Goal: Information Seeking & Learning: Learn about a topic

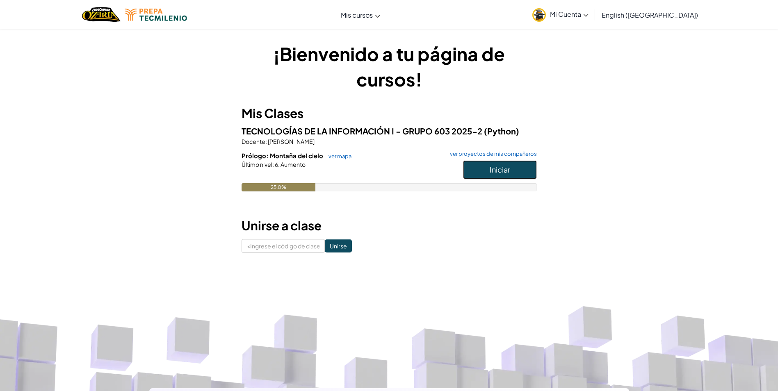
click at [520, 168] on button "Iniciar" at bounding box center [500, 169] width 74 height 19
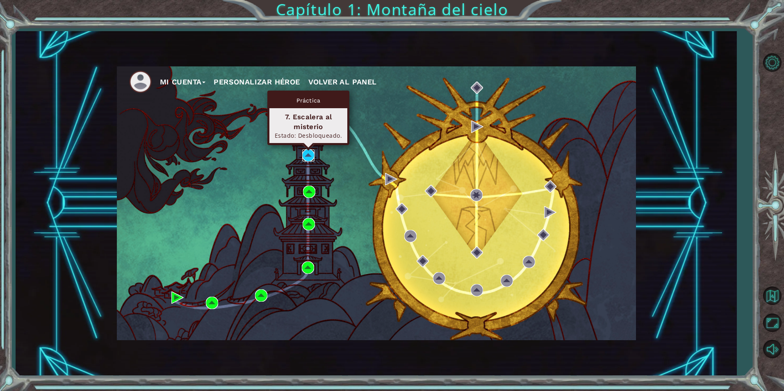
click at [306, 156] on img at bounding box center [308, 155] width 12 height 12
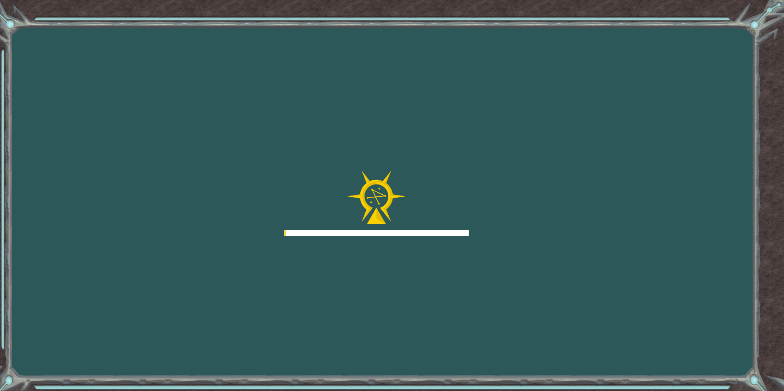
click at [306, 156] on div "Goals Error cargando del servidor Deberás unirte a un curso para jugar a este n…" at bounding box center [392, 195] width 784 height 391
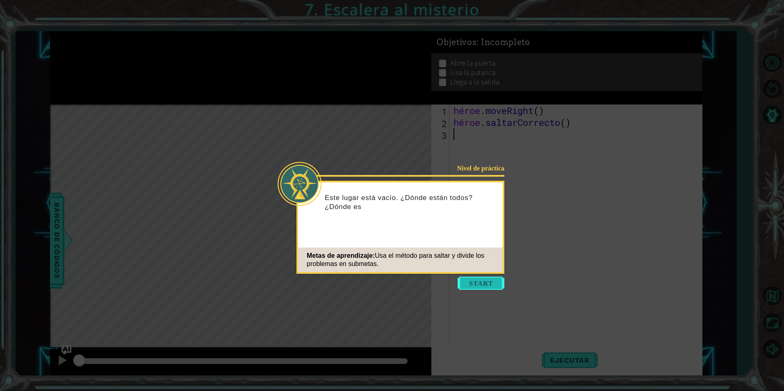
click at [480, 280] on button "Empezar" at bounding box center [480, 283] width 47 height 13
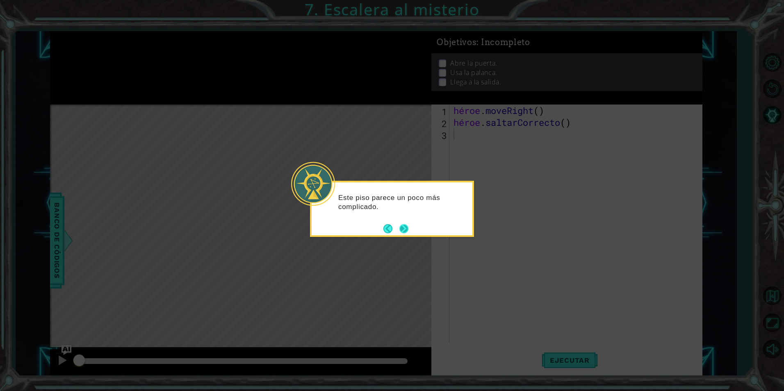
click at [400, 227] on button "Próximo" at bounding box center [403, 228] width 9 height 9
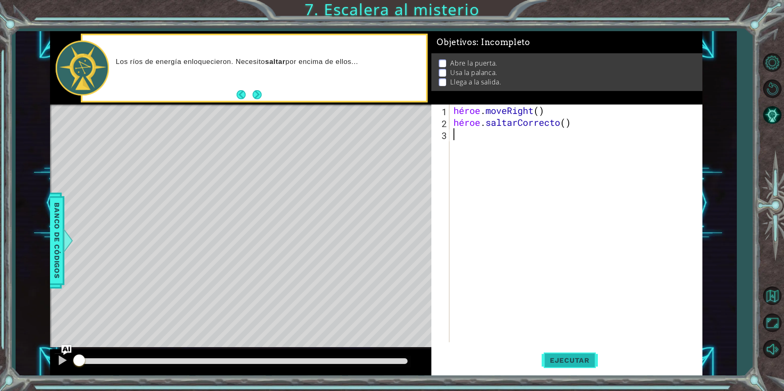
click at [556, 360] on span "Ejecutar" at bounding box center [569, 360] width 56 height 8
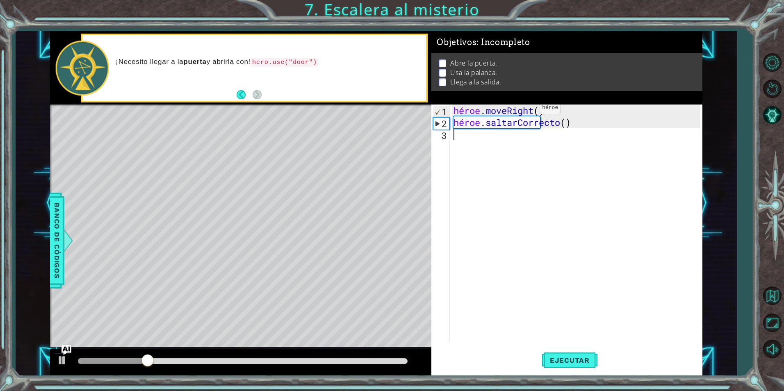
click at [527, 109] on div "héroe . moveRight ( ) héroe . [GEOGRAPHIC_DATA] ( )" at bounding box center [578, 235] width 252 height 261
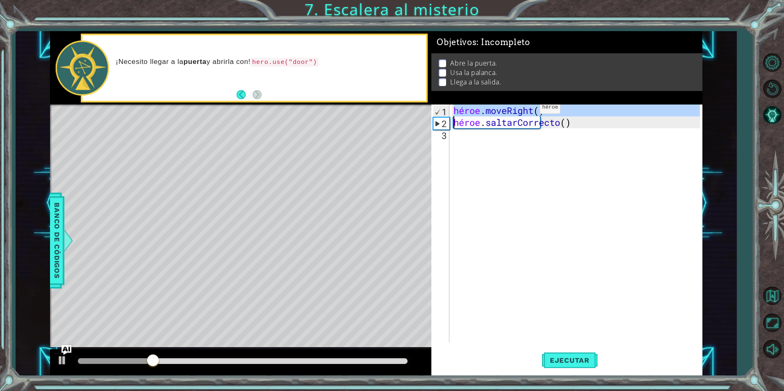
click at [527, 109] on div "héroe . moveRight ( ) héroe . [GEOGRAPHIC_DATA] ( )" at bounding box center [578, 235] width 252 height 261
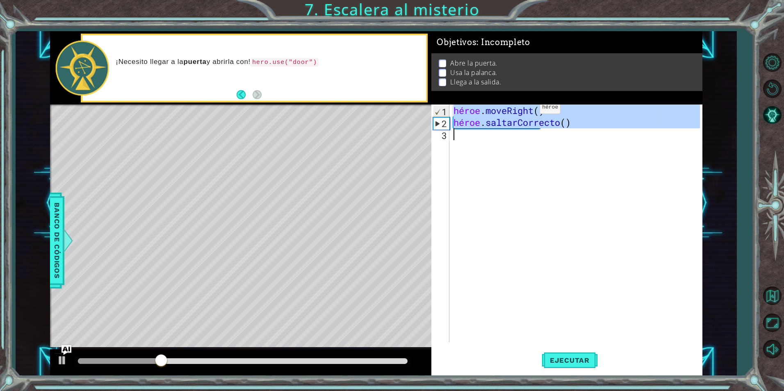
click at [527, 109] on div "héroe . moveRight ( ) héroe . [GEOGRAPHIC_DATA] ( )" at bounding box center [576, 224] width 248 height 238
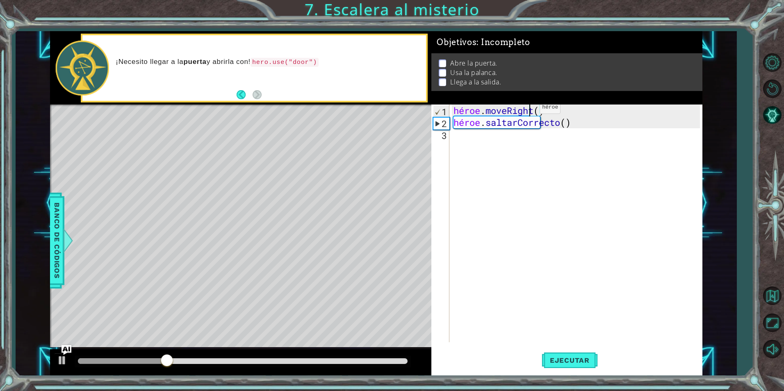
click at [527, 109] on div "héroe . moveRight ( ) héroe . [GEOGRAPHIC_DATA] ( )" at bounding box center [578, 235] width 252 height 261
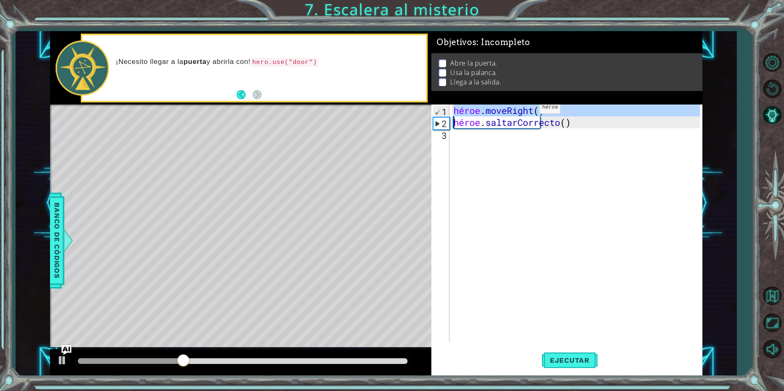
click at [527, 109] on div "héroe . moveRight ( ) héroe . [GEOGRAPHIC_DATA] ( )" at bounding box center [578, 235] width 252 height 261
type textarea "hero.moveRight() hero.jumpRight()"
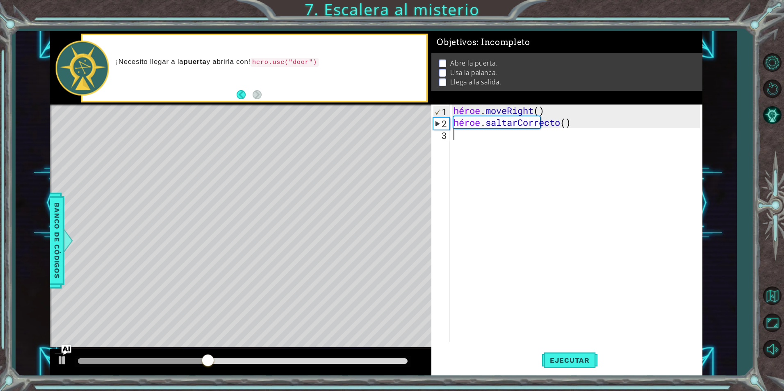
click at [526, 136] on div "héroe . moveRight ( ) héroe . [GEOGRAPHIC_DATA] ( )" at bounding box center [578, 235] width 252 height 261
click at [555, 356] on span "Ejecutar" at bounding box center [569, 360] width 56 height 8
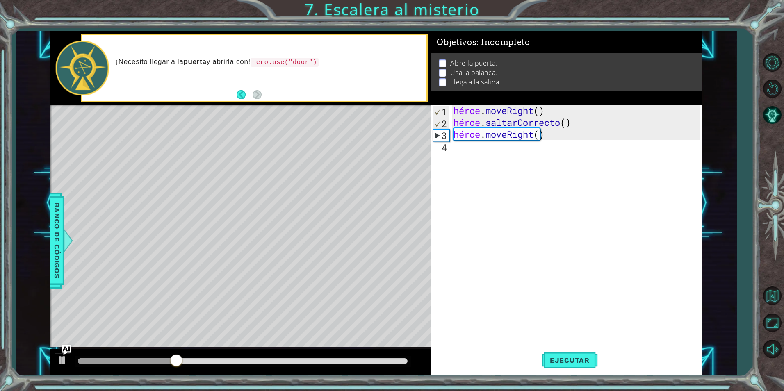
click at [50, 241] on span "Banco de códigos" at bounding box center [56, 240] width 13 height 85
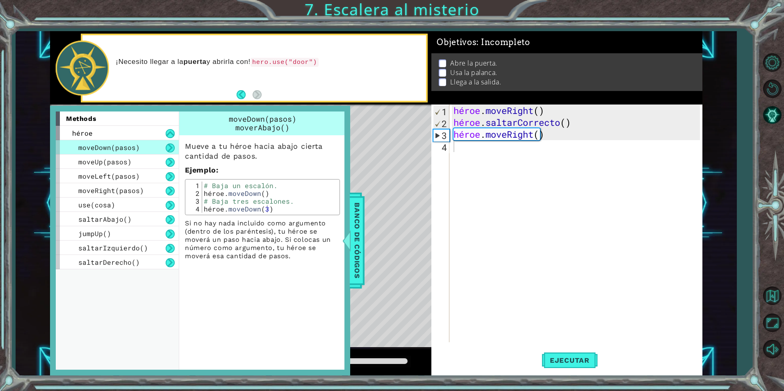
click at [381, 159] on div "Mapa de nivel" at bounding box center [239, 225] width 379 height 241
click at [352, 214] on span "Banco de códigos" at bounding box center [356, 240] width 13 height 85
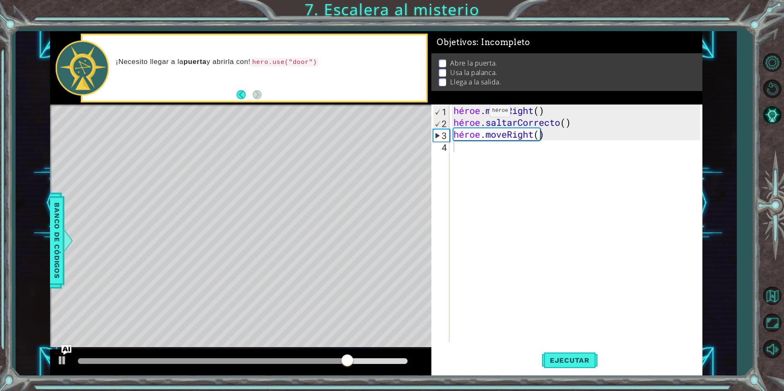
click at [477, 113] on div "héroe . moveRight ( ) héroe . saltarCorrecto ( ) héroe . moveRight ( )" at bounding box center [578, 235] width 252 height 261
type textarea "hero.moveRight() hero.jumpRight()"
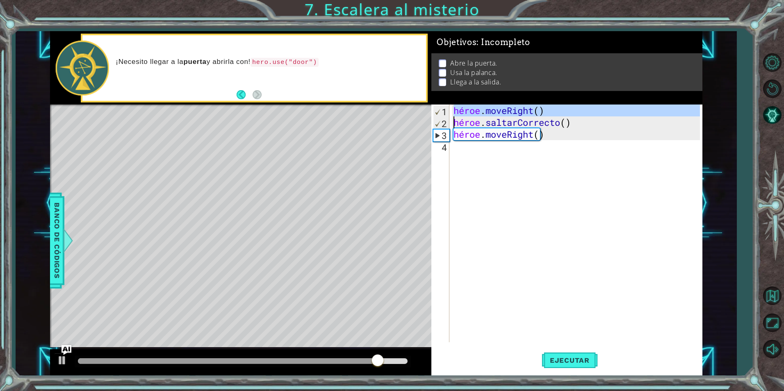
click at [500, 146] on div "héroe . moveRight ( ) héroe . saltarCorrecto ( ) héroe . moveRight ( )" at bounding box center [578, 235] width 252 height 261
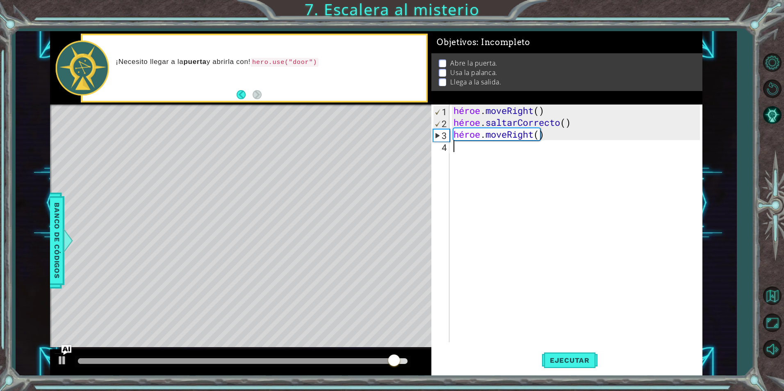
paste textarea "hero.moveRight()"
click at [533, 147] on div "héroe . moveRight ( ) héroe . saltarCorrecto ( ) héroe . moveRight ( ) héroe . …" at bounding box center [578, 235] width 252 height 261
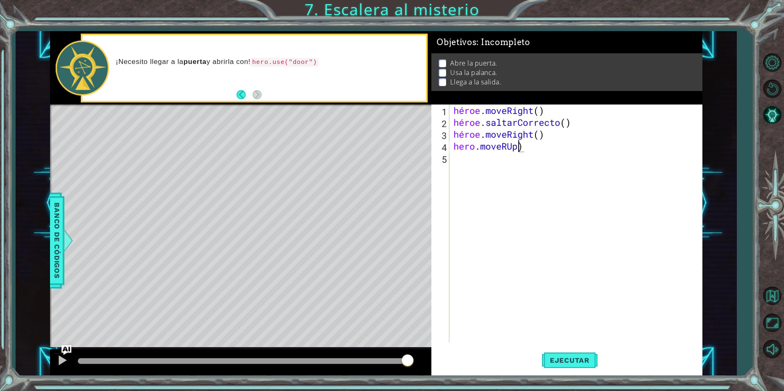
scroll to position [0, 3]
click at [508, 145] on div "hero . moveRight ( ) hero . jumpRight ( ) hero . moveRight ( ) hero . moveRUp )" at bounding box center [578, 235] width 252 height 261
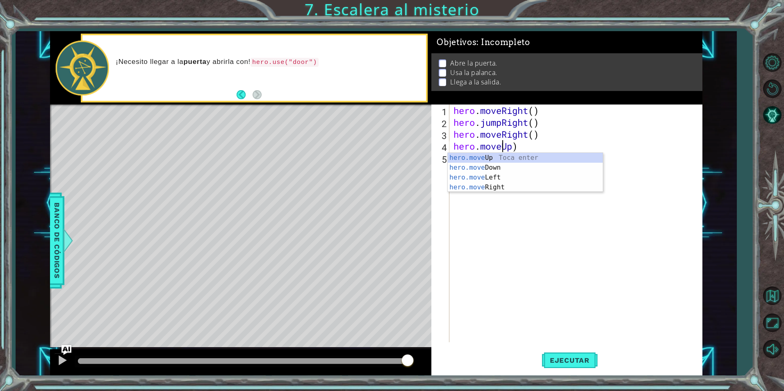
scroll to position [0, 2]
drag, startPoint x: 488, startPoint y: 160, endPoint x: 483, endPoint y: 163, distance: 6.1
click at [483, 163] on div "hero.move Up Toca enter hero.move Down Toca enter hero.move Left Toca enter her…" at bounding box center [525, 182] width 155 height 59
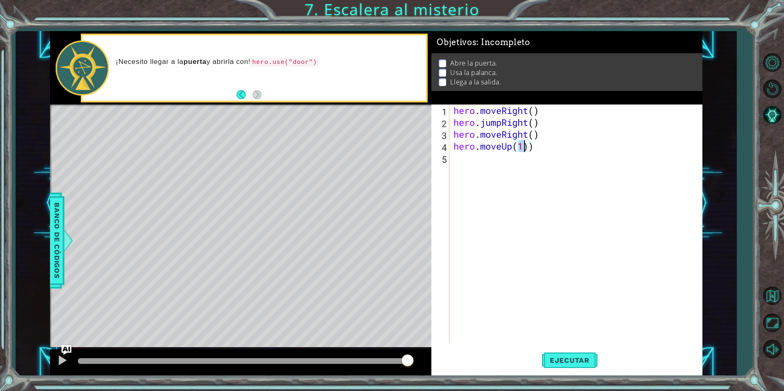
click at [549, 150] on div "hero . moveRight ( ) hero . jumpRight ( ) hero . moveRight ( ) hero . moveUp ( …" at bounding box center [578, 235] width 252 height 261
type textarea "hero.moveUp(1)"
click at [564, 353] on button "Ejecutar" at bounding box center [569, 360] width 56 height 27
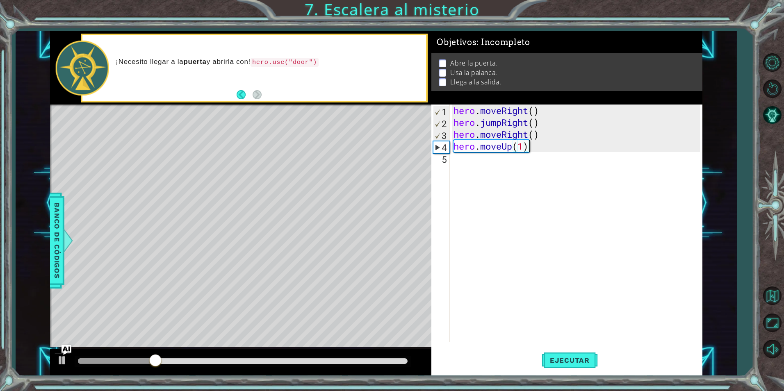
click at [549, 150] on div "hero . moveRight ( ) hero . jumpRight ( ) hero . moveRight ( ) hero . moveUp ( …" at bounding box center [578, 235] width 252 height 261
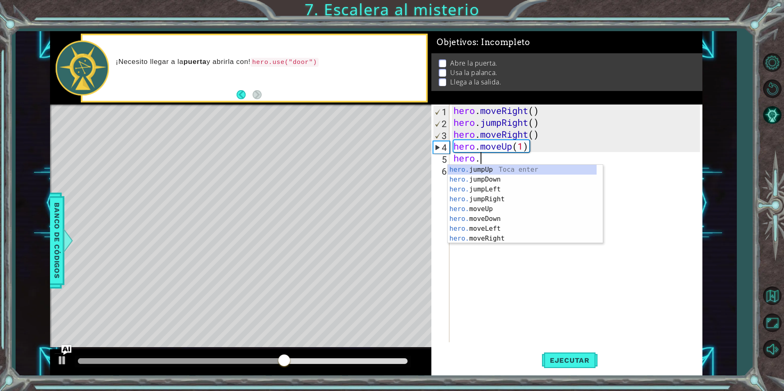
scroll to position [0, 1]
type textarea "hero."
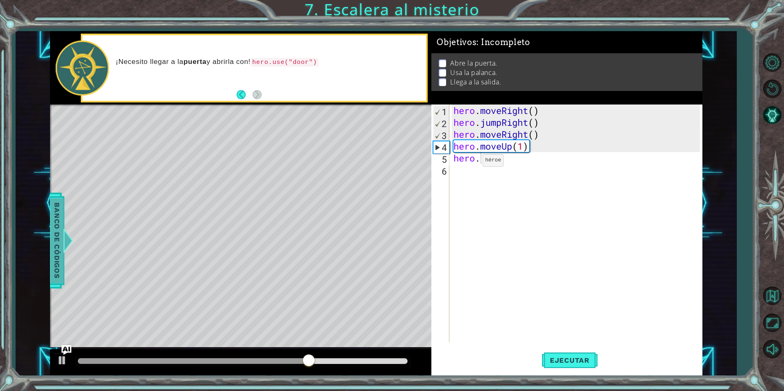
click at [53, 214] on span "Banco de códigos" at bounding box center [56, 240] width 13 height 85
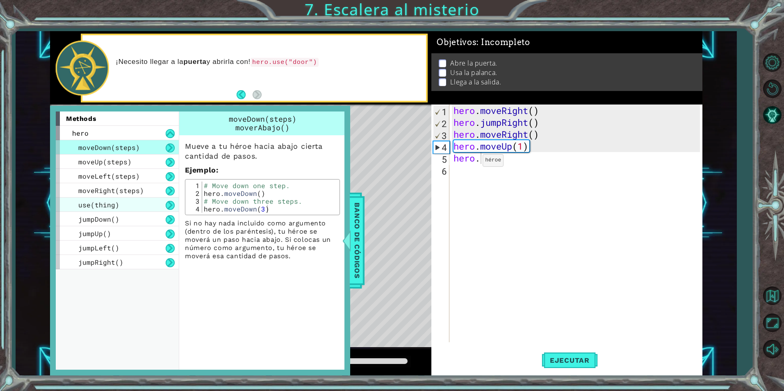
click at [132, 205] on div "use(thing)" at bounding box center [117, 205] width 123 height 14
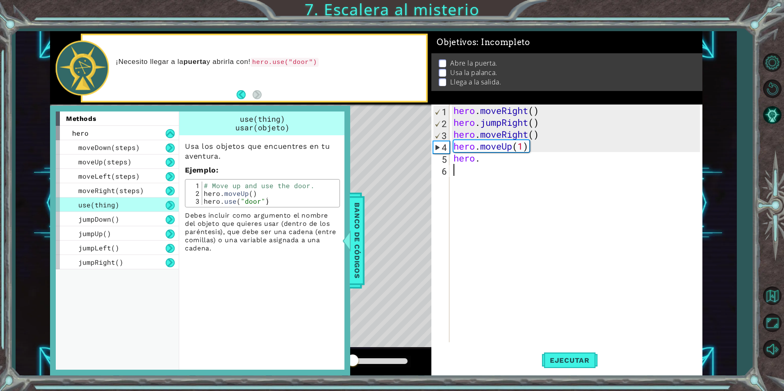
click at [574, 201] on div "hero . moveRight ( ) hero . jumpRight ( ) hero . moveRight ( ) hero . moveUp ( …" at bounding box center [578, 235] width 252 height 261
click at [355, 212] on span "Banco de códigos" at bounding box center [356, 240] width 13 height 85
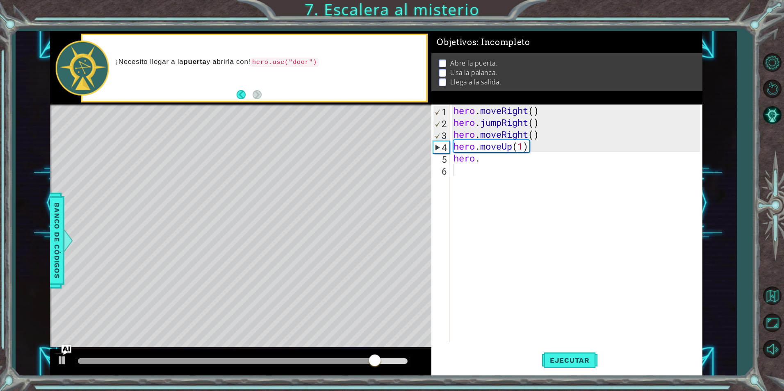
click at [514, 162] on div "hero . moveRight ( ) hero . jumpRight ( ) hero . moveRight ( ) hero . moveUp ( …" at bounding box center [578, 235] width 252 height 261
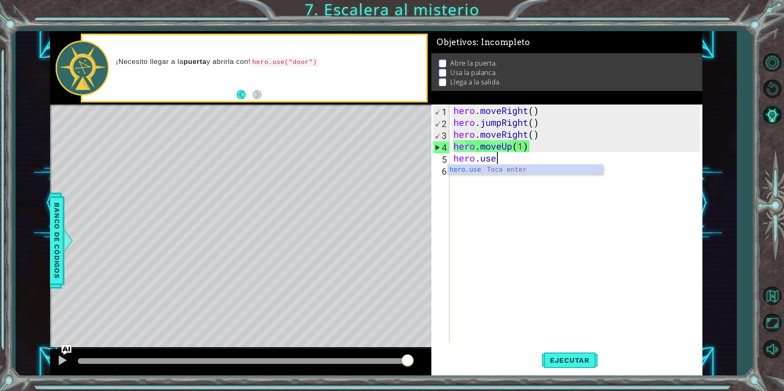
scroll to position [0, 2]
click at [543, 173] on div "hero.use Toca enter" at bounding box center [525, 180] width 155 height 30
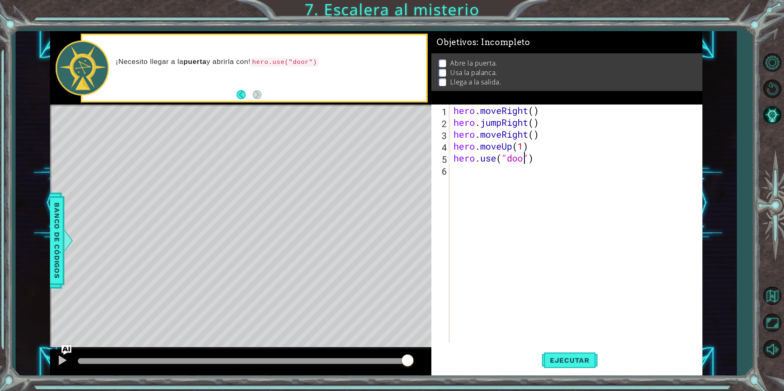
scroll to position [0, 4]
click at [542, 359] on span "Ejecutar" at bounding box center [569, 360] width 56 height 8
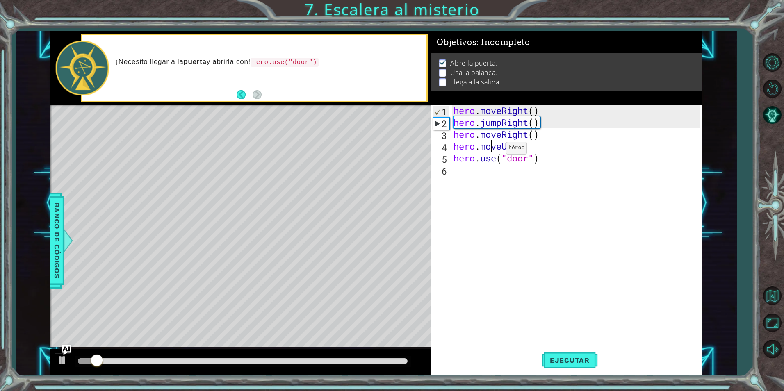
click at [493, 150] on div "hero . moveRight ( ) hero . jumpRight ( ) hero . moveRight ( ) hero . moveUp ( …" at bounding box center [578, 235] width 252 height 261
type textarea "hero.moveUp(1) hero.use("door")"
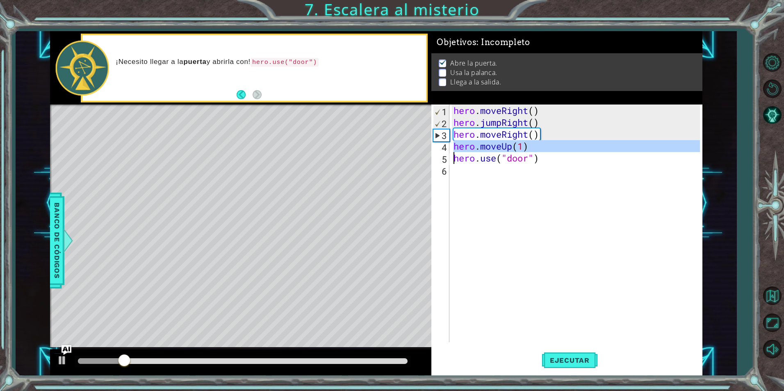
click at [504, 174] on div "hero . moveRight ( ) hero . jumpRight ( ) hero . moveRight ( ) hero . moveUp ( …" at bounding box center [578, 235] width 252 height 261
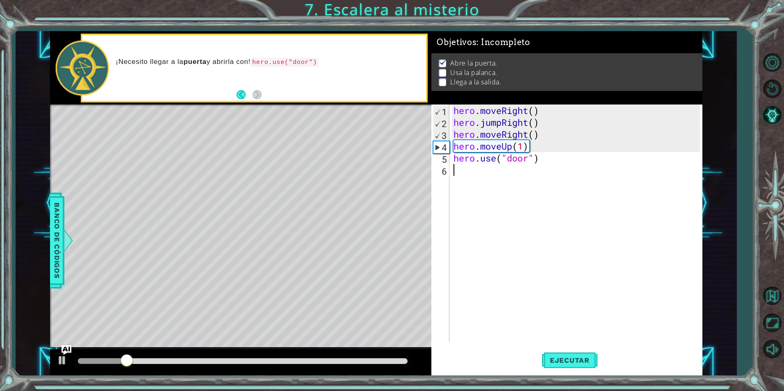
scroll to position [0, 0]
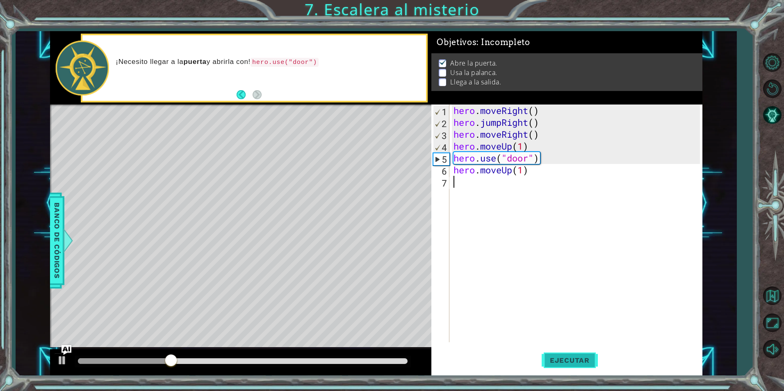
click at [577, 362] on span "Ejecutar" at bounding box center [569, 360] width 56 height 8
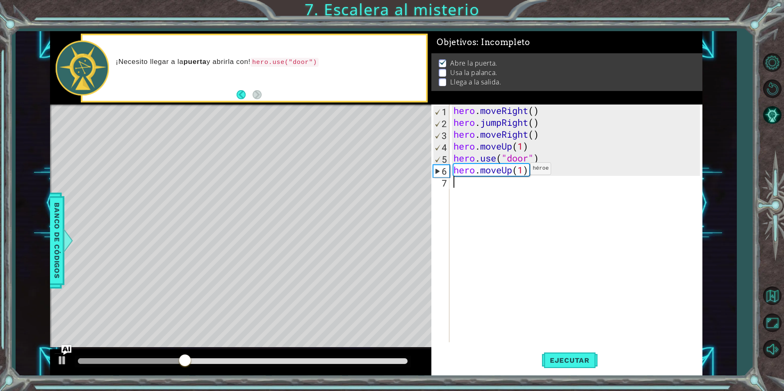
click at [518, 171] on div "hero . moveRight ( ) hero . jumpRight ( ) hero . moveRight ( ) hero . moveUp ( …" at bounding box center [578, 235] width 252 height 261
type textarea "hero.moveUp(1)"
click at [518, 171] on div "hero . moveRight ( ) hero . jumpRight ( ) hero . moveRight ( ) hero . moveUp ( …" at bounding box center [578, 235] width 252 height 261
click at [516, 126] on div "hero . moveRight ( ) hero . jumpRight ( ) hero . moveRight ( ) hero . moveUp ( …" at bounding box center [578, 235] width 252 height 261
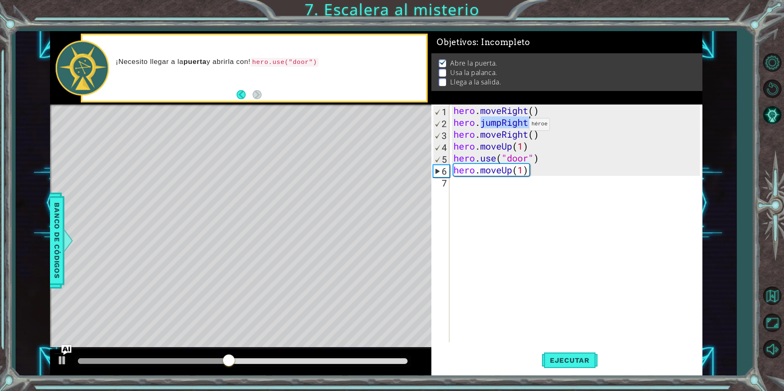
click at [516, 126] on div "hero . moveRight ( ) hero . jumpRight ( ) hero . moveRight ( ) hero . moveUp ( …" at bounding box center [578, 235] width 252 height 261
type textarea "hero.jumpRight() hero.moveRight()"
click at [513, 183] on div "hero . moveRight ( ) hero . jumpRight ( ) hero . moveRight ( ) hero . moveUp ( …" at bounding box center [578, 235] width 252 height 261
paste textarea "hero.jumpRight()"
click at [514, 185] on div "hero . moveRight ( ) hero . jumpRight ( ) hero . moveRight ( ) hero . moveUp ( …" at bounding box center [578, 235] width 252 height 261
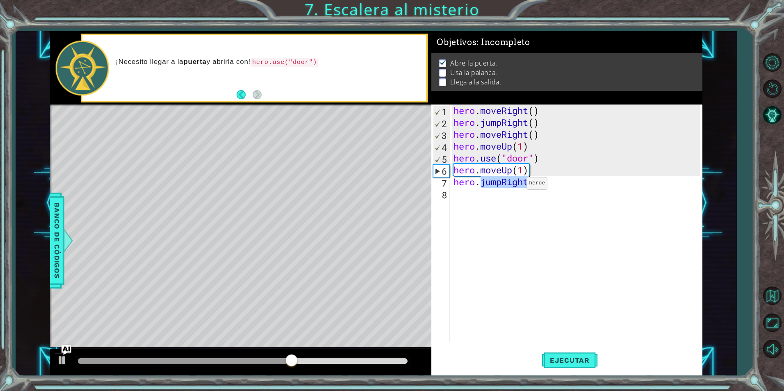
click at [514, 185] on div "hero . moveRight ( ) hero . jumpRight ( ) hero . moveRight ( ) hero . moveUp ( …" at bounding box center [578, 235] width 252 height 261
click at [514, 185] on div "hero . moveRight ( ) hero . jumpRight ( ) hero . moveRight ( ) hero . moveUp ( …" at bounding box center [576, 224] width 248 height 238
click at [523, 185] on div "hero . moveRight ( ) hero . jumpRight ( ) hero . moveRight ( ) hero . moveUp ( …" at bounding box center [578, 235] width 252 height 261
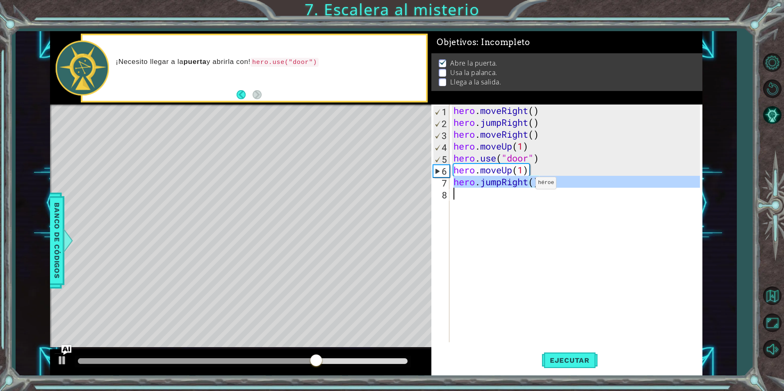
click at [523, 185] on div "hero . moveRight ( ) hero . jumpRight ( ) hero . moveRight ( ) hero . moveUp ( …" at bounding box center [578, 235] width 252 height 261
type textarea "hero.jumpRight()"
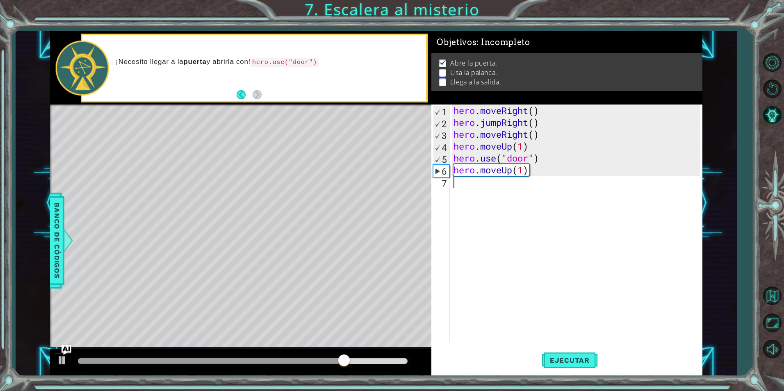
click at [540, 135] on div "hero . moveRight ( ) hero . jumpRight ( ) hero . moveRight ( ) hero . moveUp ( …" at bounding box center [578, 235] width 252 height 261
type textarea "hero.moveRight() hero.moveUp(1)"
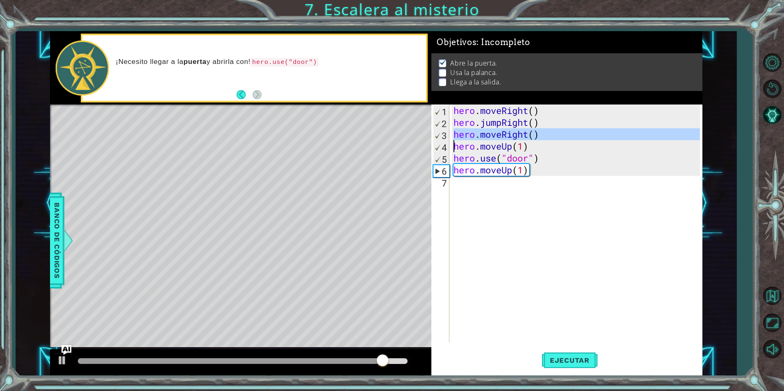
click at [504, 178] on div "hero . moveRight ( ) hero . jumpRight ( ) hero . moveRight ( ) hero . moveUp ( …" at bounding box center [578, 235] width 252 height 261
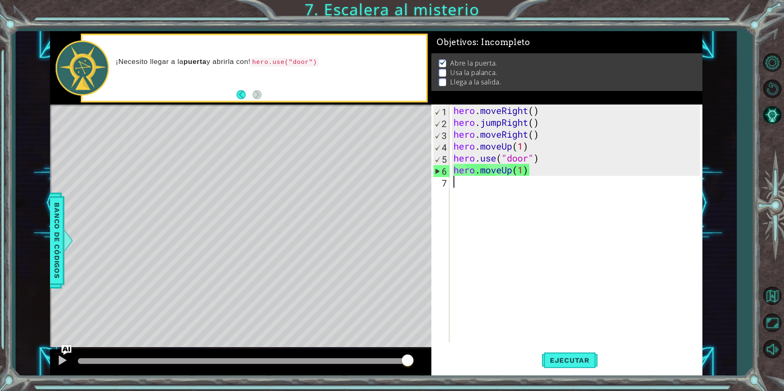
paste textarea "hero.moveRight()"
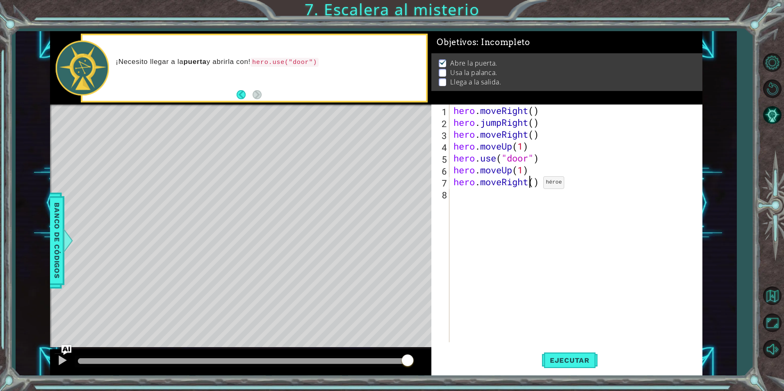
click at [531, 184] on div "hero . moveRight ( ) hero . jumpRight ( ) hero . moveRight ( ) hero . moveUp ( …" at bounding box center [578, 235] width 252 height 261
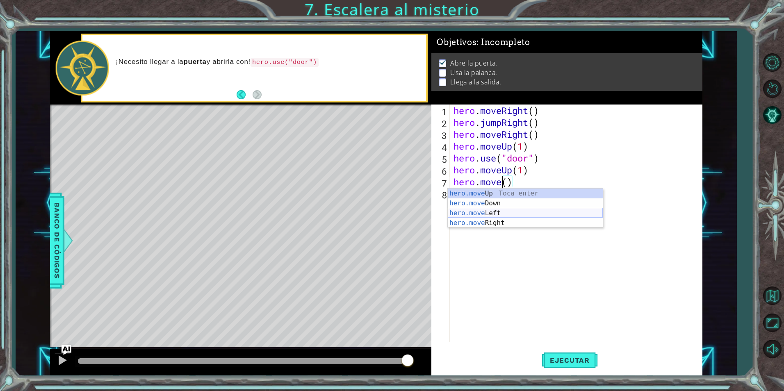
click at [544, 211] on div "hero.move Up Toca enter hero.move Down Toca enter hero.move Left Toca enter her…" at bounding box center [525, 218] width 155 height 59
type textarea "hero.moveLeft(1)"
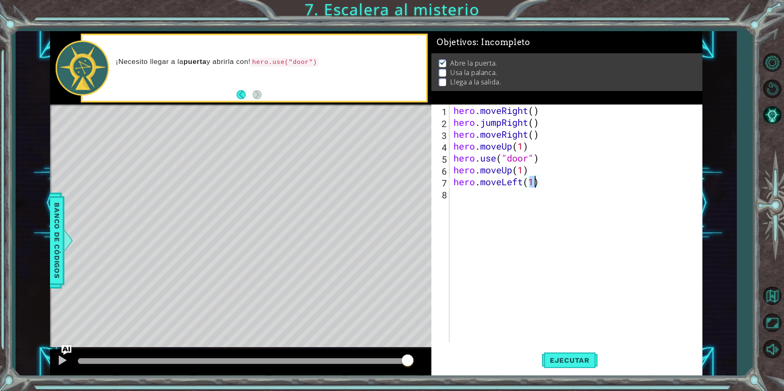
click at [563, 186] on div "hero . moveRight ( ) hero . jumpRight ( ) hero . moveRight ( ) hero . moveUp ( …" at bounding box center [578, 235] width 252 height 261
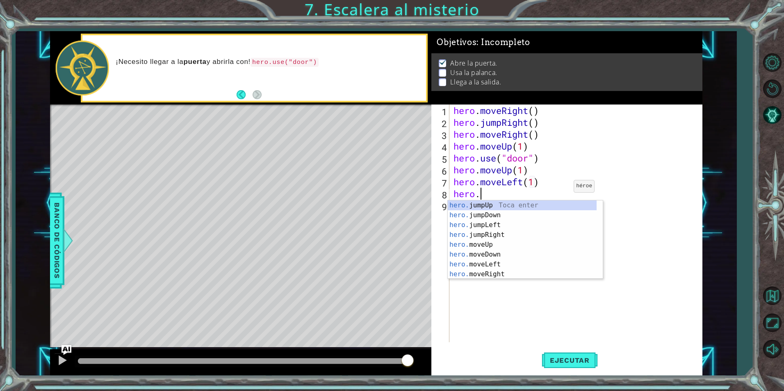
scroll to position [0, 1]
click at [522, 206] on div "hero.u se Toca enter hero. j u mpUp Toca enter hero. j u mpDown Toca enter hero…" at bounding box center [525, 239] width 155 height 79
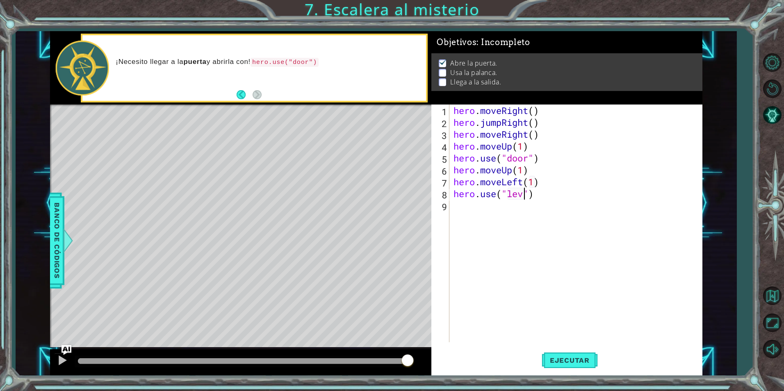
scroll to position [0, 4]
type textarea "hero.use("lever")"
click at [558, 193] on div "hero . moveRight ( ) hero . jumpRight ( ) hero . moveRight ( ) hero . moveUp ( …" at bounding box center [578, 235] width 252 height 261
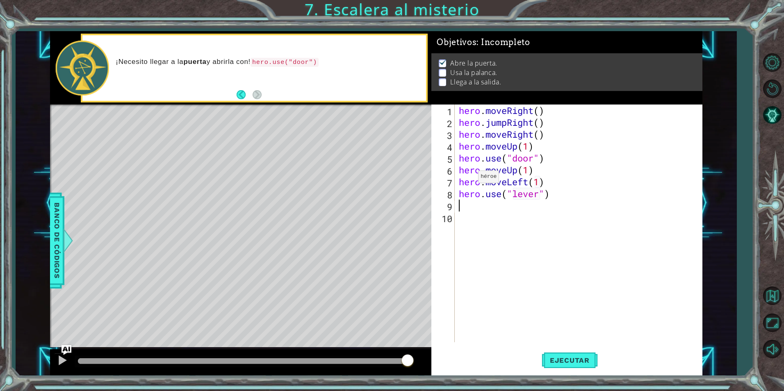
click at [472, 180] on div "hero . moveRight ( ) hero . jumpRight ( ) hero . moveRight ( ) hero . moveUp ( …" at bounding box center [580, 235] width 247 height 261
type textarea "hero.moveLeft(1) hero.use("lever")"
click at [472, 206] on div "hero . moveRight ( ) hero . jumpRight ( ) hero . moveRight ( ) hero . moveUp ( …" at bounding box center [580, 235] width 247 height 261
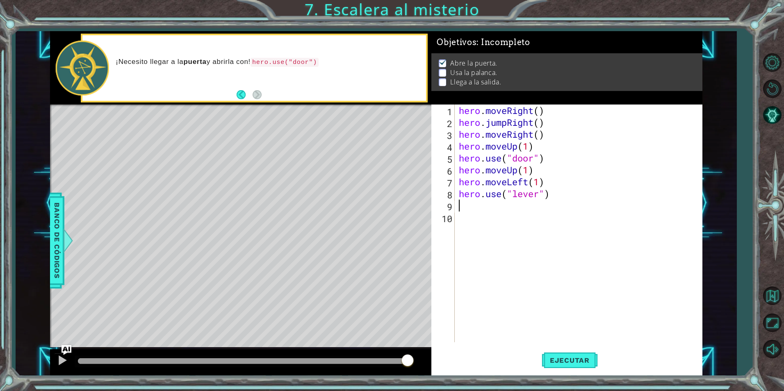
paste textarea "hero.moveLeft(1)"
click at [538, 207] on div "hero . moveRight ( ) hero . jumpRight ( ) hero . moveRight ( ) hero . moveUp ( …" at bounding box center [580, 235] width 247 height 261
type textarea "hero.moveLeft(1)"
click at [538, 207] on div "hero . moveRight ( ) hero . jumpRight ( ) hero . moveRight ( ) hero . moveUp ( …" at bounding box center [580, 235] width 247 height 261
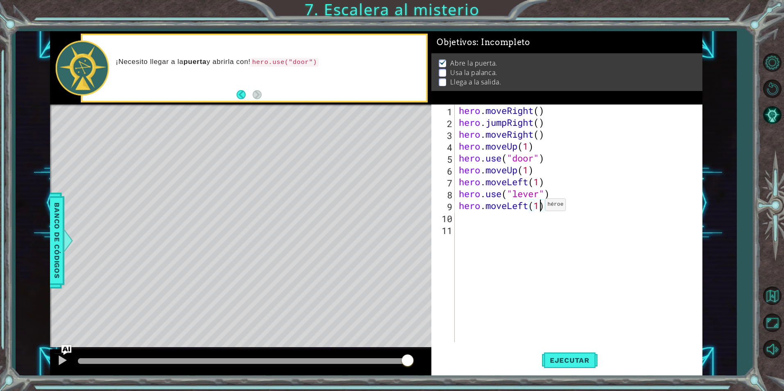
type textarea "hero.moveLeft(1)"
click at [538, 207] on div "hero . moveRight ( ) hero . jumpRight ( ) hero . moveRight ( ) hero . moveUp ( …" at bounding box center [580, 235] width 247 height 261
type textarea "hero.moveLeft(2)"
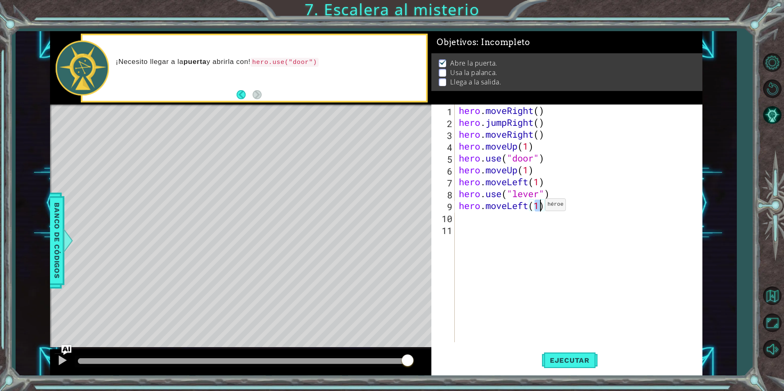
scroll to position [0, 4]
click at [516, 217] on div "hero . moveRight ( ) hero . jumpRight ( ) hero . moveRight ( ) hero . moveUp ( …" at bounding box center [580, 235] width 247 height 261
click at [509, 147] on div "hero . moveRight ( ) hero . jumpRight ( ) hero . moveRight ( ) hero . moveUp ( …" at bounding box center [580, 235] width 247 height 261
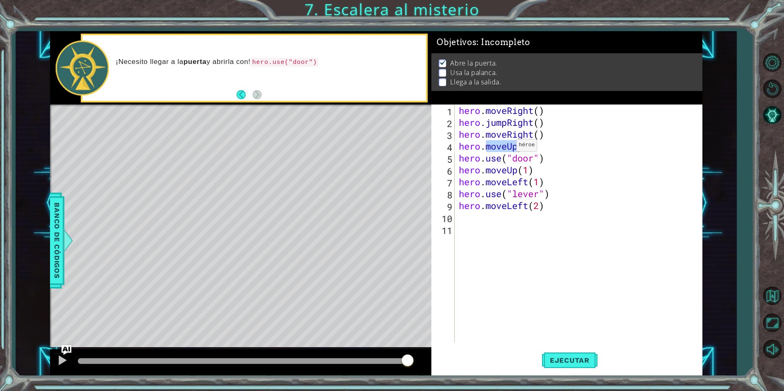
click at [509, 147] on div "hero . moveRight ( ) hero . jumpRight ( ) hero . moveRight ( ) hero . moveUp ( …" at bounding box center [580, 235] width 247 height 261
type textarea "hero.moveUp(1) hero.use("door")"
click at [491, 223] on div "hero . moveRight ( ) hero . jumpRight ( ) hero . moveRight ( ) hero . moveUp ( …" at bounding box center [580, 235] width 247 height 261
click at [492, 232] on div "hero . moveRight ( ) hero . jumpRight ( ) hero . moveRight ( ) hero . moveUp ( …" at bounding box center [580, 235] width 247 height 261
click at [502, 125] on div "hero . moveRight ( ) hero . jumpRight ( ) hero . moveRight ( ) hero . moveUp ( …" at bounding box center [580, 235] width 247 height 261
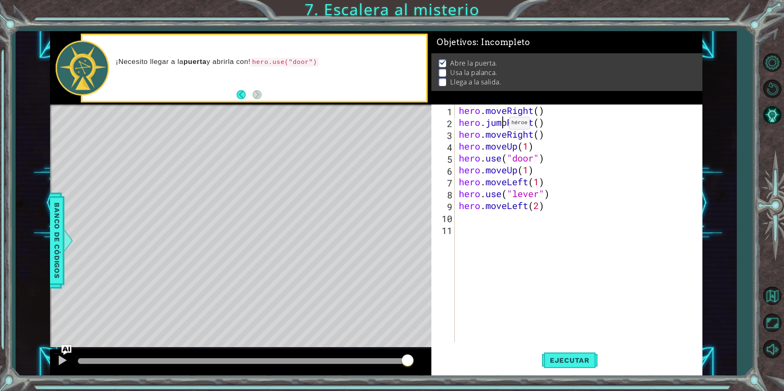
click at [502, 125] on div "hero . moveRight ( ) hero . jumpRight ( ) hero . moveRight ( ) hero . moveUp ( …" at bounding box center [580, 235] width 247 height 261
type textarea "hero.jumpRight() hero.moveRight()"
click at [494, 221] on div "hero . moveRight ( ) hero . jumpRight ( ) hero . moveRight ( ) hero . moveUp ( …" at bounding box center [580, 235] width 247 height 261
paste textarea "hero.jumpRight()"
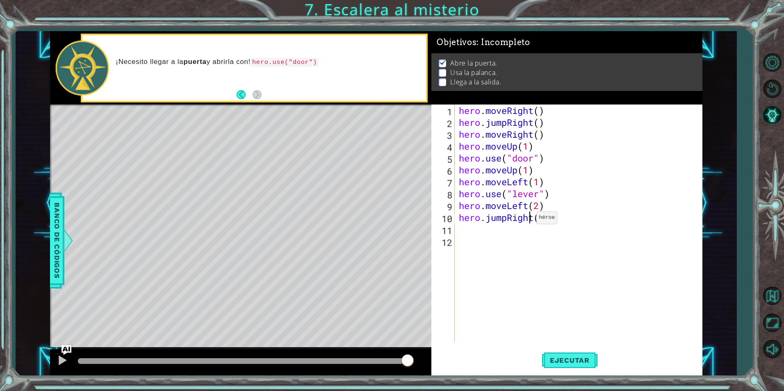
click at [529, 220] on div "hero . moveRight ( ) hero . jumpRight ( ) hero . moveRight ( ) hero . moveUp ( …" at bounding box center [580, 235] width 247 height 261
click at [529, 222] on div "hero . moveRight ( ) hero . jumpRight ( ) hero . moveRight ( ) hero . moveUp ( …" at bounding box center [580, 235] width 247 height 261
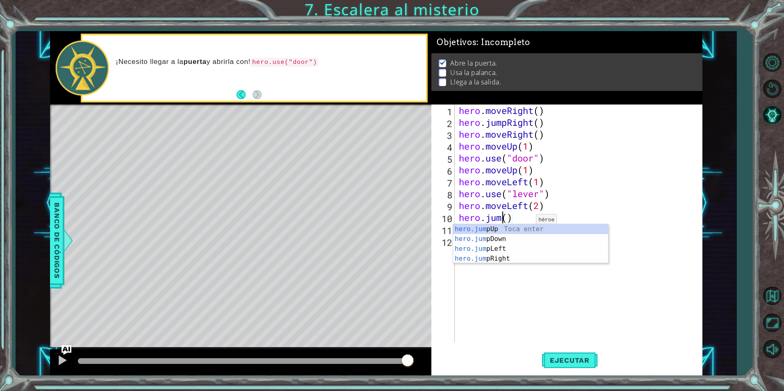
scroll to position [0, 2]
click at [533, 228] on div "hero.jum pUp Toca enter hero.jum pDown Toca enter hero.jum pLeft Toca enter her…" at bounding box center [530, 253] width 155 height 59
type textarea "hero.jumpUp"
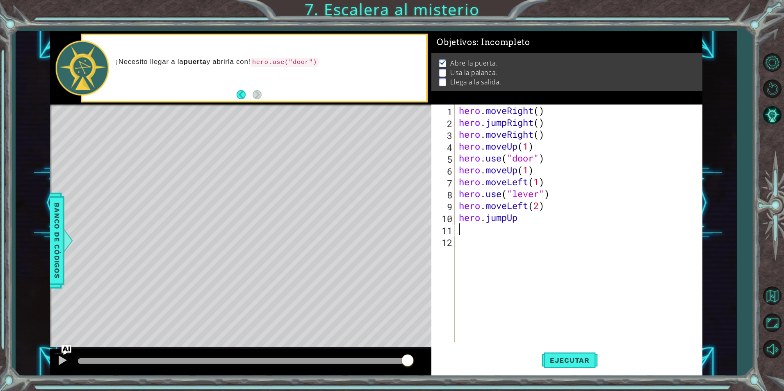
click at [526, 235] on div "hero . moveRight ( ) hero . jumpRight ( ) hero . moveRight ( ) hero . moveUp ( …" at bounding box center [580, 235] width 247 height 261
click at [520, 112] on div "hero . moveRight ( ) hero . jumpRight ( ) hero . moveRight ( ) hero . moveUp ( …" at bounding box center [580, 235] width 247 height 261
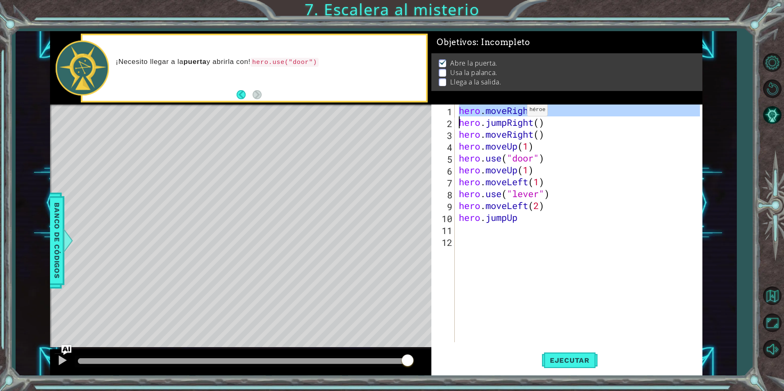
click at [520, 112] on div "hero . moveRight ( ) hero . jumpRight ( ) hero . moveRight ( ) hero . moveUp ( …" at bounding box center [580, 235] width 247 height 261
type textarea "hero.moveRight() hero.jumpRight()"
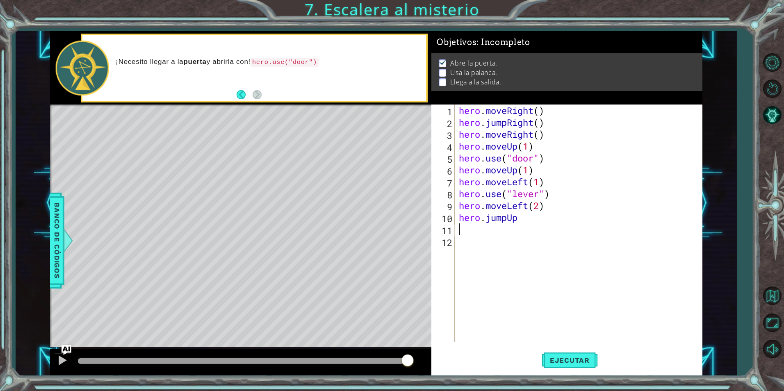
click at [471, 234] on div "hero . moveRight ( ) hero . jumpRight ( ) hero . moveRight ( ) hero . moveUp ( …" at bounding box center [580, 235] width 247 height 261
paste textarea "hero.moveRight()"
click at [538, 229] on div "hero . moveRight ( ) hero . jumpRight ( ) hero . moveRight ( ) hero . moveUp ( …" at bounding box center [580, 235] width 247 height 261
click at [565, 361] on span "Ejecutar" at bounding box center [569, 360] width 56 height 8
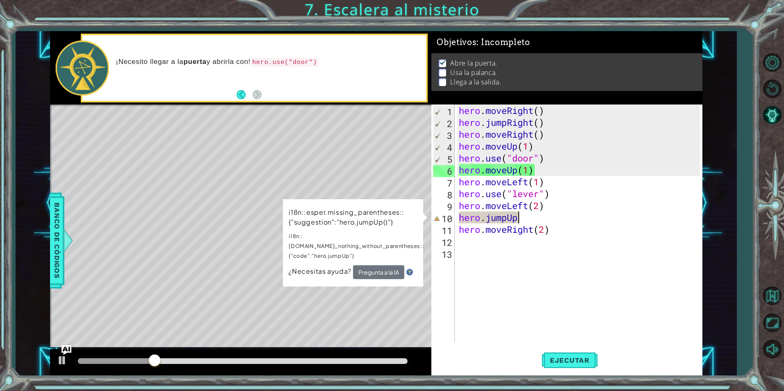
click at [559, 217] on div "hero . moveRight ( ) hero . jumpRight ( ) hero . moveRight ( ) hero . moveUp ( …" at bounding box center [580, 235] width 247 height 261
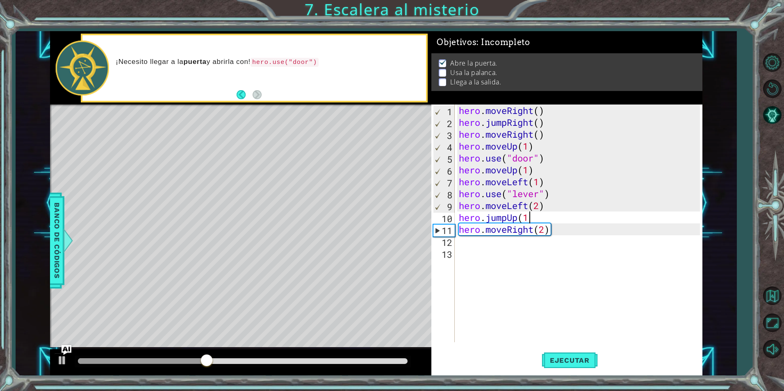
scroll to position [0, 3]
click at [566, 357] on span "Ejecutar" at bounding box center [569, 360] width 56 height 8
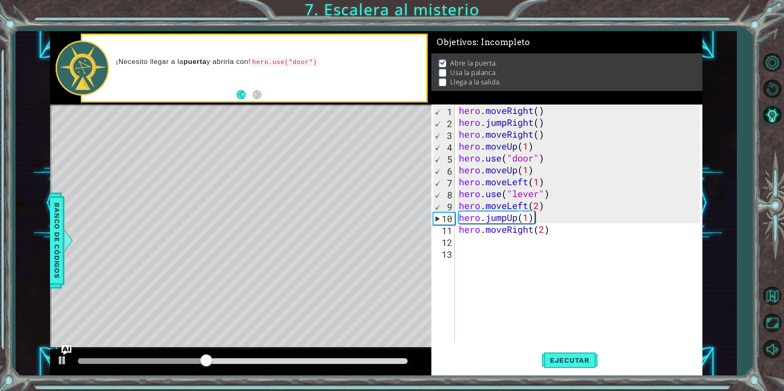
click at [541, 173] on div "hero . moveRight ( ) hero . jumpRight ( ) hero . moveRight ( ) hero . moveUp ( …" at bounding box center [580, 235] width 247 height 261
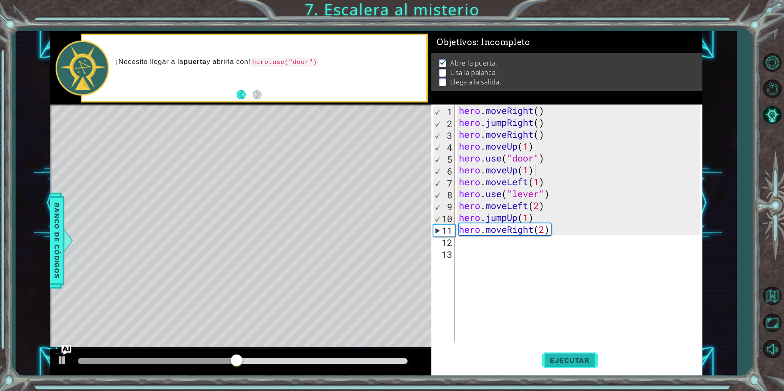
click at [559, 368] on button "Ejecutar" at bounding box center [569, 360] width 56 height 27
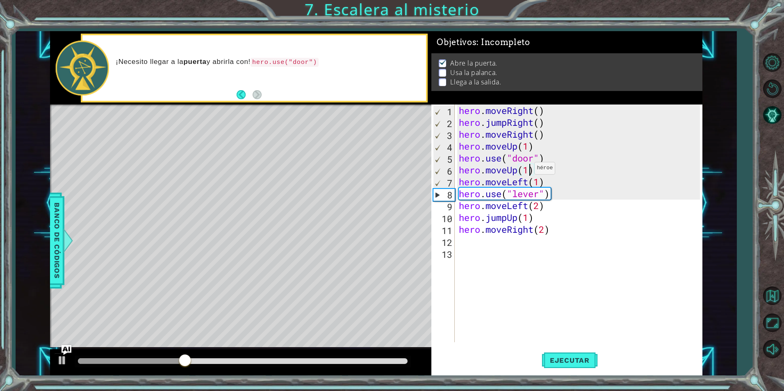
click at [527, 170] on div "hero . moveRight ( ) hero . jumpRight ( ) hero . moveRight ( ) hero . moveUp ( …" at bounding box center [580, 235] width 247 height 261
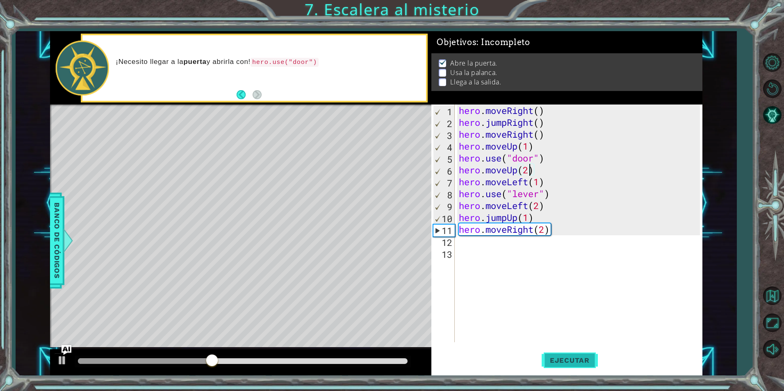
type textarea "hero.moveUp(2)"
click at [573, 364] on span "Ejecutar" at bounding box center [569, 360] width 56 height 8
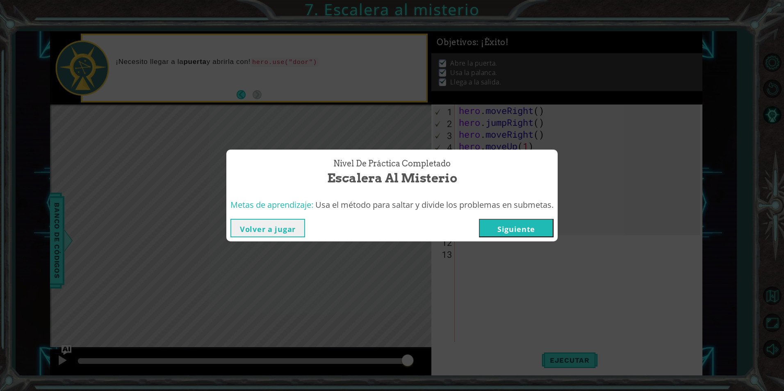
click at [525, 226] on button "Siguiente" at bounding box center [516, 228] width 75 height 18
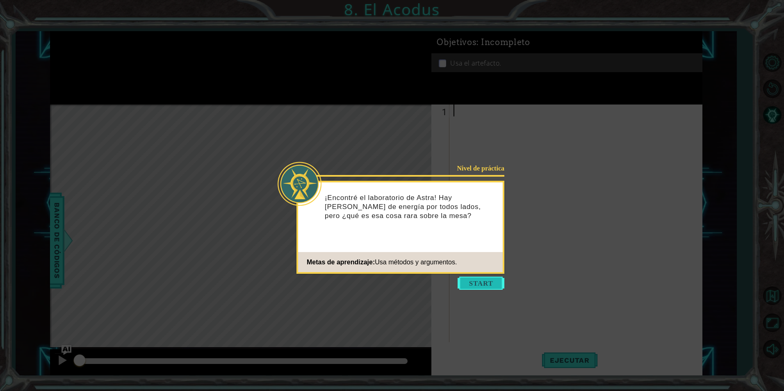
drag, startPoint x: 472, startPoint y: 296, endPoint x: 473, endPoint y: 287, distance: 9.2
click at [470, 296] on icon at bounding box center [392, 195] width 784 height 391
click at [474, 285] on button "Start" at bounding box center [480, 283] width 47 height 13
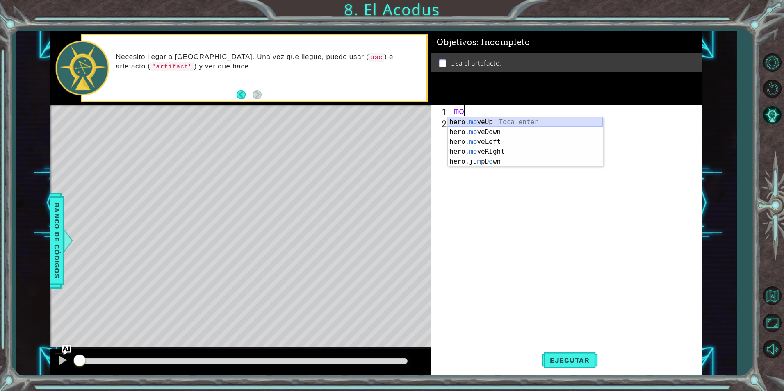
click at [475, 119] on div "hero. mo veUp Toca enter hero. mo veDown Toca enter hero. mo veLeft Toca enter …" at bounding box center [525, 151] width 155 height 69
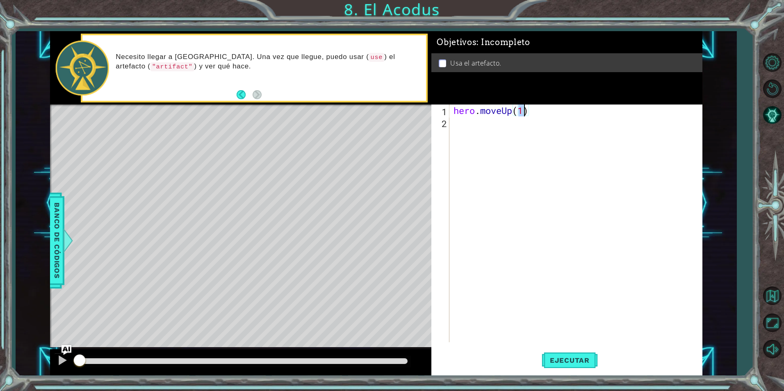
type textarea "hero.moveUp(2)"
click at [546, 115] on div "hero . moveUp ( 2 )" at bounding box center [578, 235] width 252 height 261
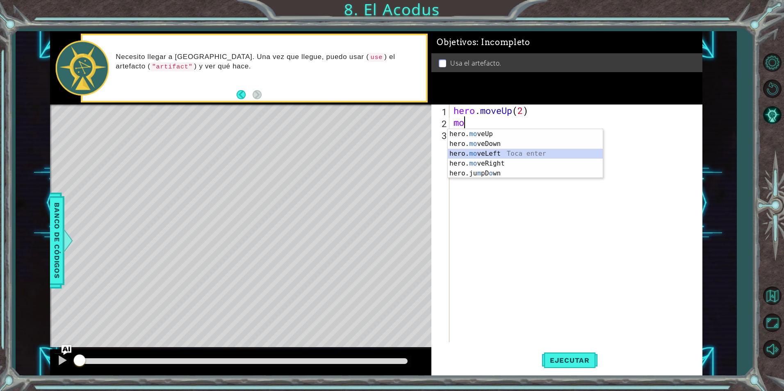
click at [518, 152] on div "hero. mo veUp Toca enter hero. mo veDown Toca enter hero. mo veLeft Toca enter …" at bounding box center [525, 163] width 155 height 69
type textarea "hero.moveLeft(1)"
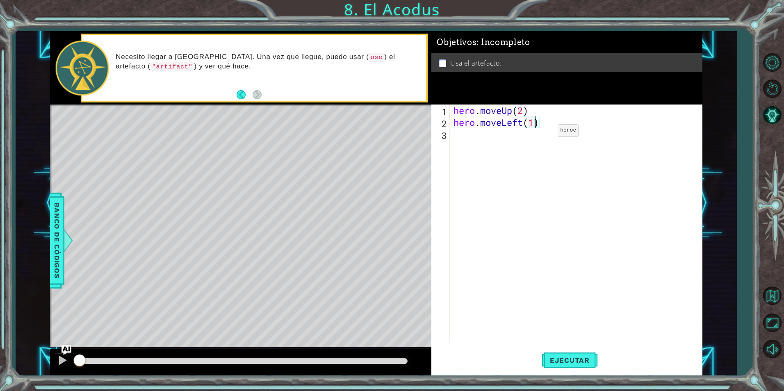
scroll to position [0, 4]
click at [578, 121] on div "hero . moveUp ( 2 ) hero . moveLeft ( 1 )" at bounding box center [578, 235] width 252 height 261
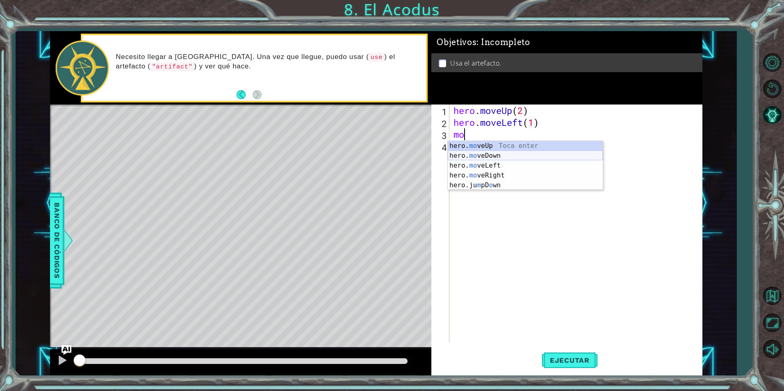
click at [559, 157] on div "hero. mo veUp Toca enter hero. mo veDown Toca enter hero. mo veLeft Toca enter …" at bounding box center [525, 175] width 155 height 69
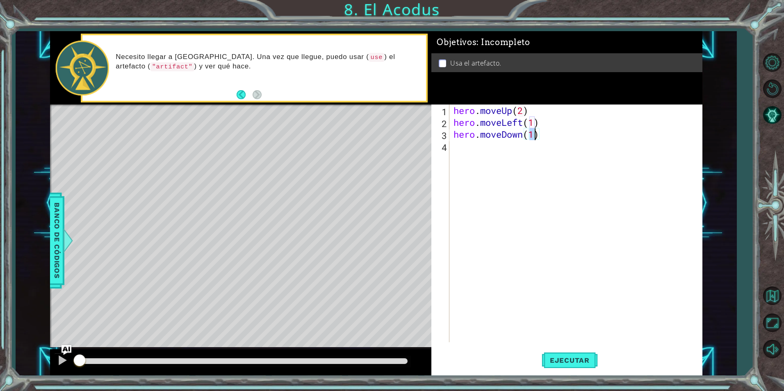
type textarea "hero.moveDown(2)"
click at [548, 151] on div "hero . moveUp ( 2 ) hero . moveLeft ( 1 ) hero . moveDown ( 2 )" at bounding box center [578, 235] width 252 height 261
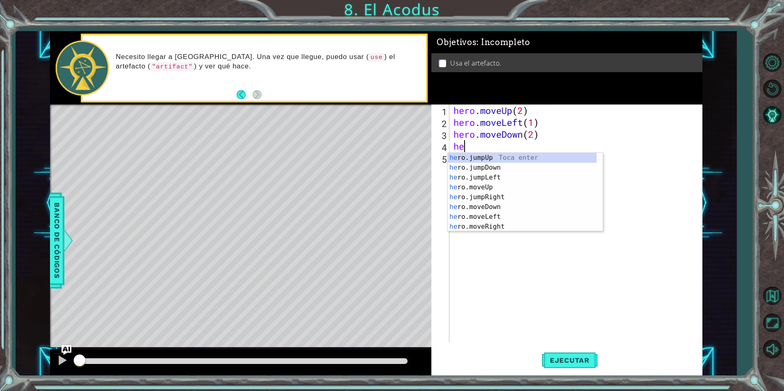
type textarea "her"
click at [556, 160] on div "her o.jumpUp Toca enter her o.jumpDown Toca enter her o.jumpLeft Toca enter her…" at bounding box center [522, 202] width 149 height 98
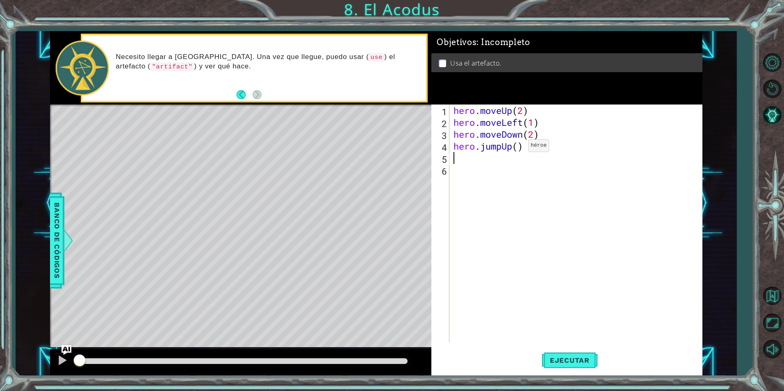
click at [516, 148] on div "hero . moveUp ( 2 ) hero . moveLeft ( 1 ) hero . moveDown ( 2 ) hero . jumpUp (…" at bounding box center [578, 235] width 252 height 261
click at [521, 146] on div "hero . moveUp ( 2 ) hero . moveLeft ( 1 ) hero . moveDown ( 2 ) hero . jumpUp (…" at bounding box center [578, 235] width 252 height 261
click at [557, 363] on span "Ejecutar" at bounding box center [569, 360] width 56 height 8
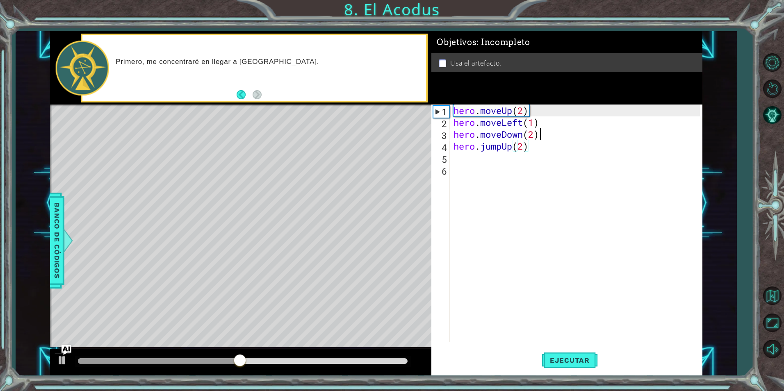
click at [550, 138] on div "hero . moveUp ( 2 ) hero . moveLeft ( 1 ) hero . moveDown ( 2 ) hero . jumpUp (…" at bounding box center [578, 235] width 252 height 261
type textarea "hero.moveDown(2)"
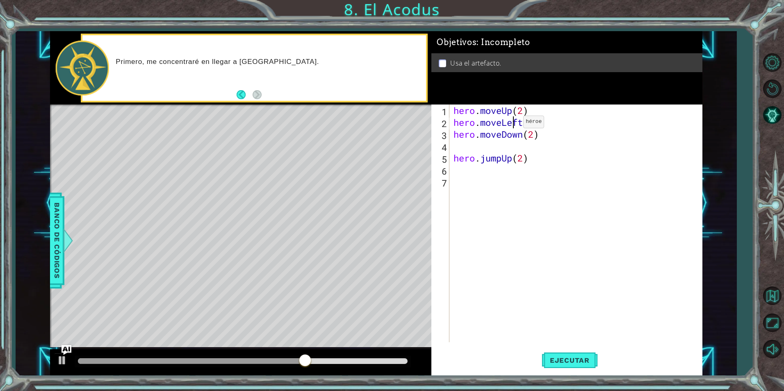
click at [511, 124] on div "hero . moveUp ( 2 ) hero . moveLeft ( 1 ) hero . moveDown ( 2 ) hero . jumpUp (…" at bounding box center [578, 235] width 252 height 261
drag, startPoint x: 511, startPoint y: 124, endPoint x: 485, endPoint y: 121, distance: 25.6
click at [485, 121] on div "hero . moveUp ( 2 ) hero . moveLeft ( 1 ) hero . moveDown ( 2 ) hero . jumpUp (…" at bounding box center [576, 224] width 248 height 238
click at [485, 121] on div "hero . moveUp ( 2 ) hero . moveLeft ( 1 ) hero . moveDown ( 2 ) hero . jumpUp (…" at bounding box center [578, 235] width 252 height 261
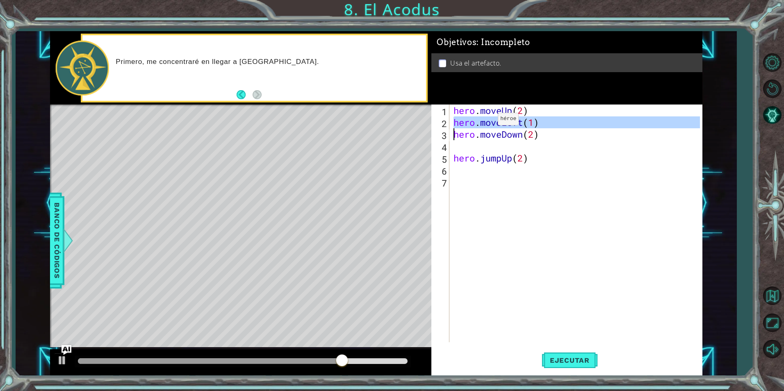
click at [485, 121] on div "hero . moveUp ( 2 ) hero . moveLeft ( 1 ) hero . moveDown ( 2 ) hero . jumpUp (…" at bounding box center [578, 235] width 252 height 261
type textarea "hero.moveLeft(1) hero.moveDown(2)"
click at [498, 152] on div "hero . moveUp ( 2 ) hero . moveLeft ( 1 ) hero . moveDown ( 2 ) hero . jumpUp (…" at bounding box center [578, 235] width 252 height 261
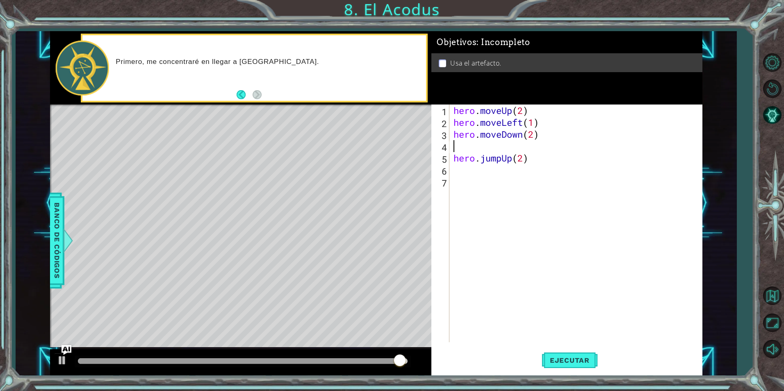
paste textarea "hero.moveLeft(1)"
click at [571, 361] on span "Ejecutar" at bounding box center [569, 360] width 56 height 8
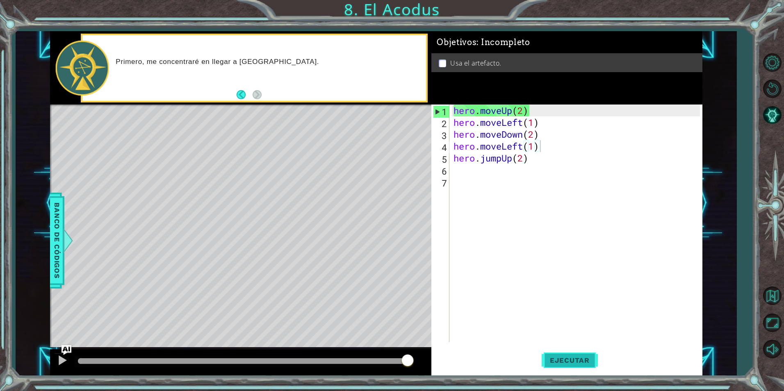
click at [554, 358] on span "Ejecutar" at bounding box center [569, 360] width 56 height 8
click at [533, 144] on div "hero . moveUp ( 2 ) hero . moveLeft ( 1 ) hero . moveDown ( 2 ) hero . moveLeft…" at bounding box center [578, 235] width 252 height 261
type textarea "hero.moveLeft()"
click at [550, 357] on span "Ejecutar" at bounding box center [569, 360] width 56 height 8
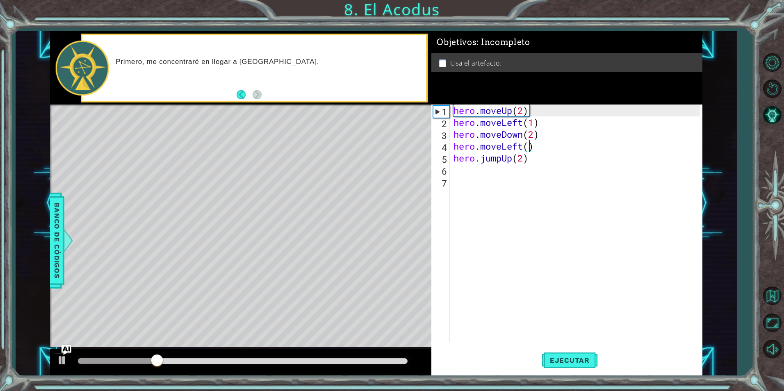
click at [604, 226] on div "hero . moveUp ( 2 ) hero . moveLeft ( 1 ) hero . moveDown ( 2 ) hero . moveLeft…" at bounding box center [578, 235] width 252 height 261
click at [547, 151] on div "hero . moveUp ( 2 ) hero . moveLeft ( 1 ) hero . moveDown ( 2 ) hero . moveLeft…" at bounding box center [578, 235] width 252 height 261
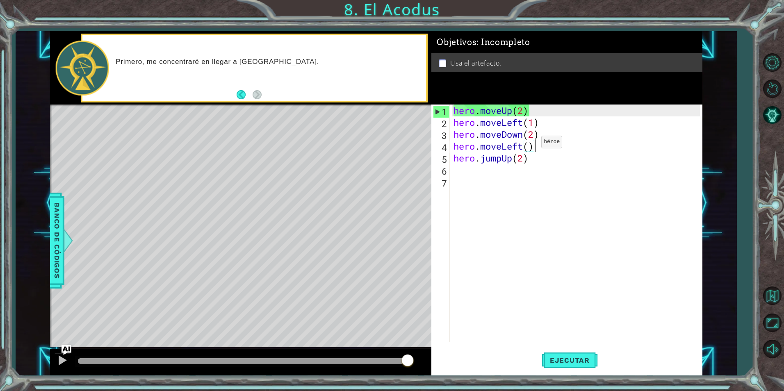
click at [529, 144] on div "hero . moveUp ( 2 ) hero . moveLeft ( 1 ) hero . moveDown ( 2 ) hero . moveLeft…" at bounding box center [578, 235] width 252 height 261
click at [535, 146] on div "hero . moveUp ( 2 ) hero . moveLeft ( 1 ) hero . moveDown ( 2 ) hero . moveLeft…" at bounding box center [578, 235] width 252 height 261
click at [545, 153] on div "hero . moveUp ( 2 ) hero . moveLeft ( 1 ) hero . moveDown ( 2 ) hero . moveLeft…" at bounding box center [578, 235] width 252 height 261
type textarea "hero.moveLeft() hero.jumpUp(2)"
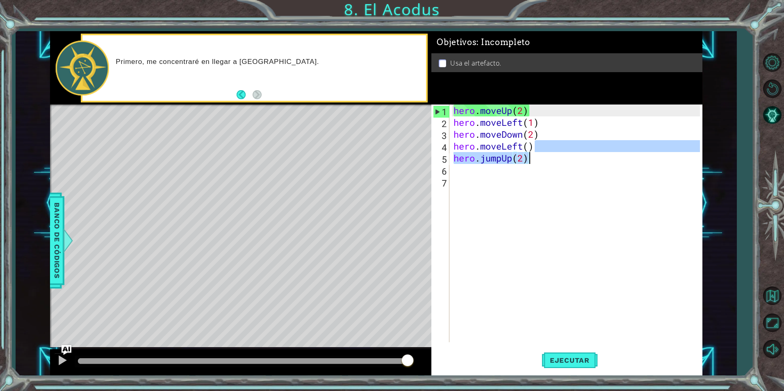
click at [528, 178] on div "hero . moveUp ( 2 ) hero . moveLeft ( 1 ) hero . moveDown ( 2 ) hero . moveLeft…" at bounding box center [578, 235] width 252 height 261
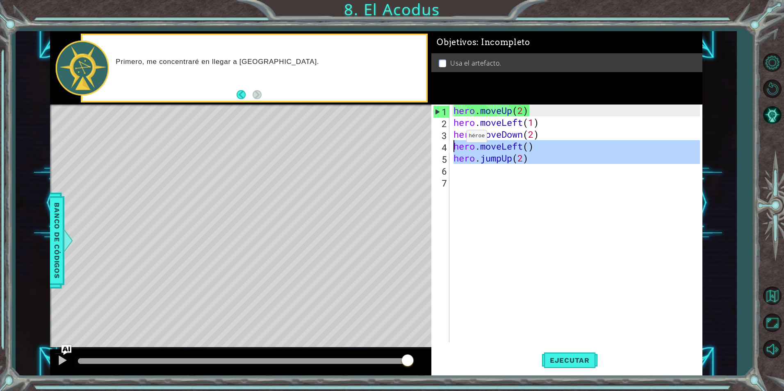
drag, startPoint x: 544, startPoint y: 164, endPoint x: 441, endPoint y: 153, distance: 103.5
click at [441, 153] on div "1 2 3 4 5 6 7 hero . moveUp ( 2 ) hero . moveLeft ( 1 ) hero . moveDown ( 2 ) h…" at bounding box center [565, 224] width 268 height 238
click at [543, 164] on div "hero . moveUp ( 2 ) hero . moveLeft ( 1 ) hero . moveDown ( 2 ) hero . moveLeft…" at bounding box center [576, 224] width 248 height 238
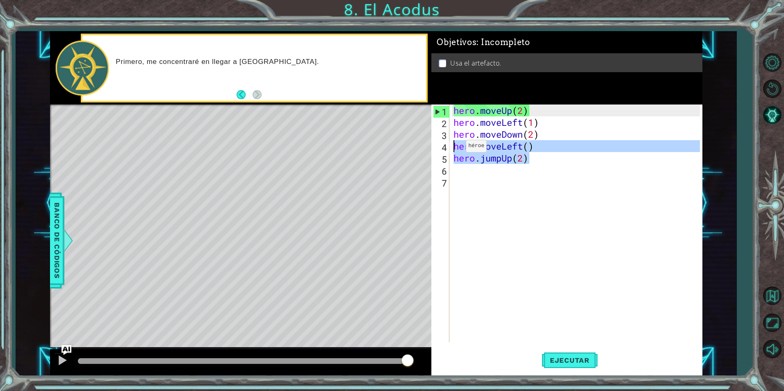
drag, startPoint x: 545, startPoint y: 159, endPoint x: 462, endPoint y: 153, distance: 83.0
click at [462, 153] on div "hero . moveUp ( 2 ) hero . moveLeft ( 1 ) hero . moveDown ( 2 ) hero . moveLeft…" at bounding box center [578, 235] width 252 height 261
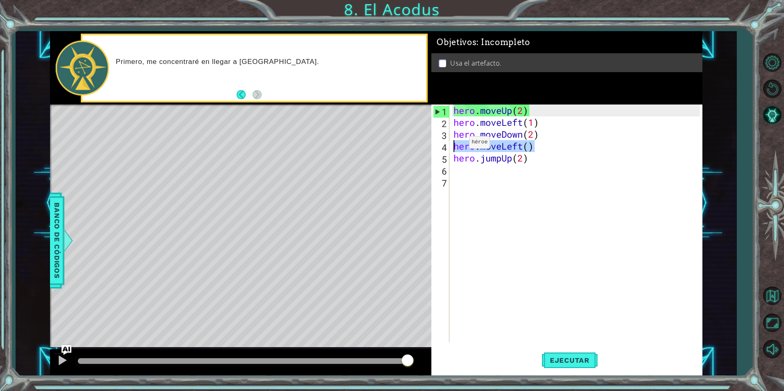
click at [429, 148] on div "1 ההההההההההההההההההההההההההההההההההההההההההההההההההההההההההההההההההההההההההההה…" at bounding box center [376, 203] width 652 height 344
type textarea "hero.moveLeft()"
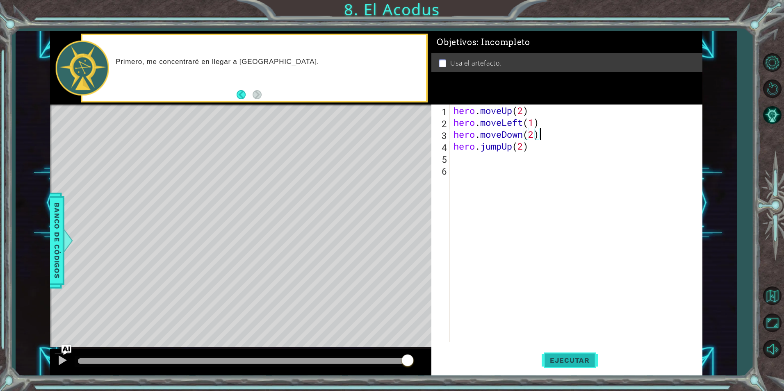
click at [576, 361] on span "Ejecutar" at bounding box center [569, 360] width 56 height 8
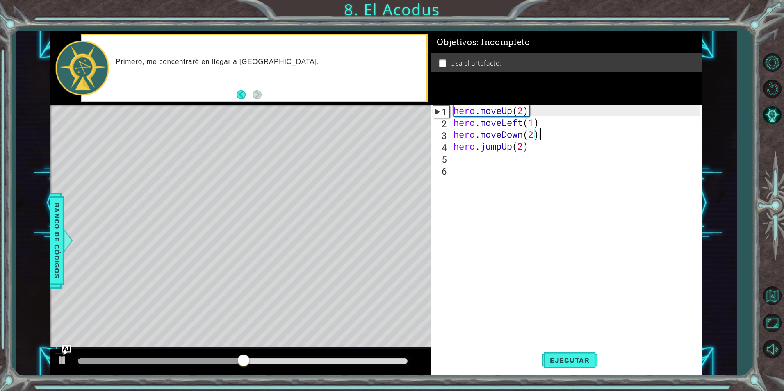
click at [555, 139] on div "hero . moveUp ( 2 ) hero . moveLeft ( 1 ) hero . moveDown ( 2 ) hero . jumpUp (…" at bounding box center [578, 235] width 252 height 261
click at [563, 348] on button "Ejecutar" at bounding box center [569, 360] width 56 height 27
click at [512, 148] on div "hero . moveUp ( 2 ) hero . moveLeft ( 1 ) hero . moveDown ( 2 ) hero . jumpUp (…" at bounding box center [578, 235] width 252 height 261
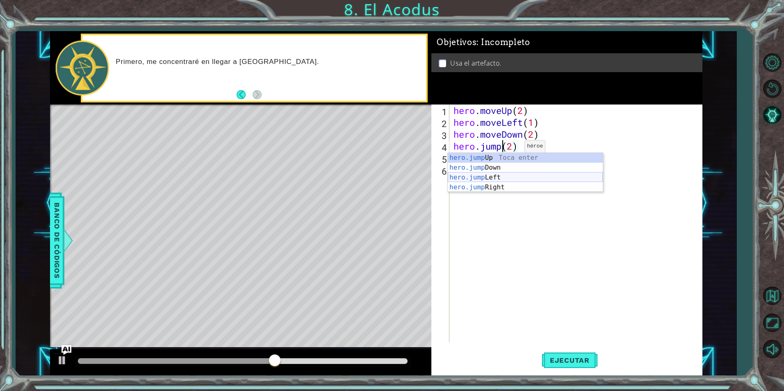
click at [486, 175] on div "hero.jump Up Toca enter hero.jump Down Toca enter hero.jump Left Toca enter her…" at bounding box center [525, 182] width 155 height 59
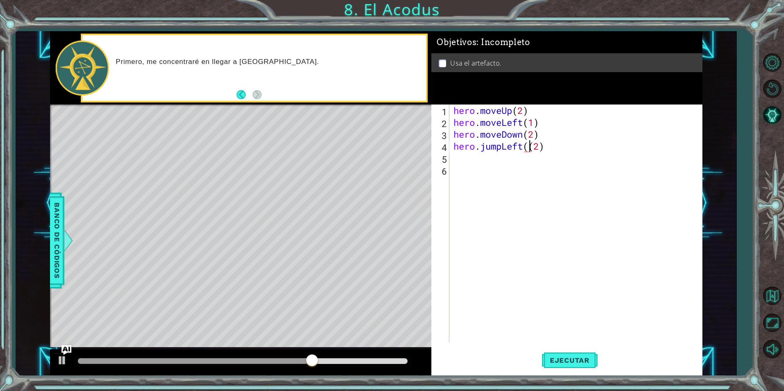
type textarea "hero.jumpLeft(2)"
click at [584, 364] on span "Ejecutar" at bounding box center [569, 360] width 56 height 8
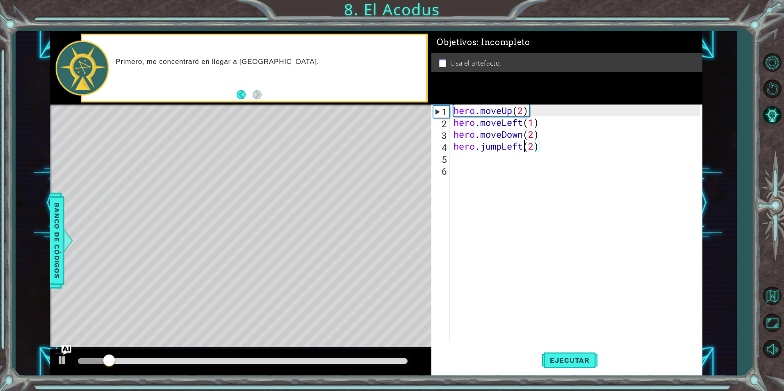
click at [602, 150] on div "hero . moveUp ( 2 ) hero . moveLeft ( 1 ) hero . moveDown ( 2 ) hero . jumpLeft…" at bounding box center [578, 235] width 252 height 261
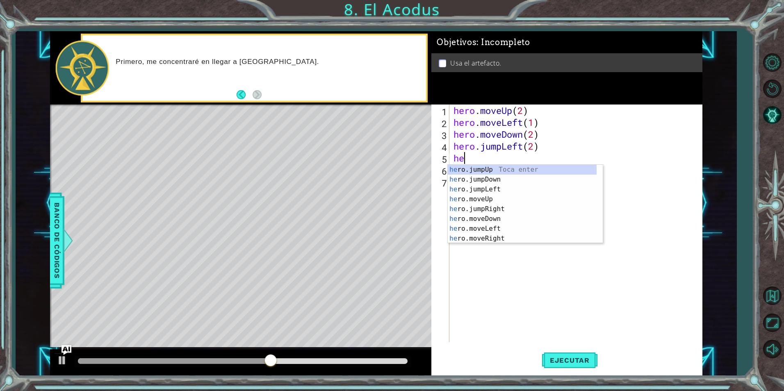
type textarea "her"
click at [535, 170] on div "her o.jumpUp Toca enter her o.jumpDown Toca enter her o.jumpLeft Toca enter her…" at bounding box center [522, 214] width 149 height 98
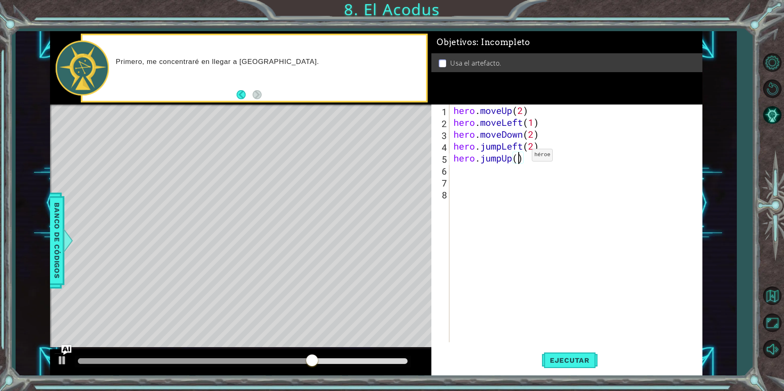
click at [519, 157] on div "hero . moveUp ( 2 ) hero . moveLeft ( 1 ) hero . moveDown ( 2 ) hero . jumpLeft…" at bounding box center [578, 235] width 252 height 261
type textarea "hero.jumpUp(2)"
click at [541, 161] on div "hero . moveUp ( 2 ) hero . moveLeft ( 1 ) hero . moveDown ( 2 ) hero . jumpLeft…" at bounding box center [578, 235] width 252 height 261
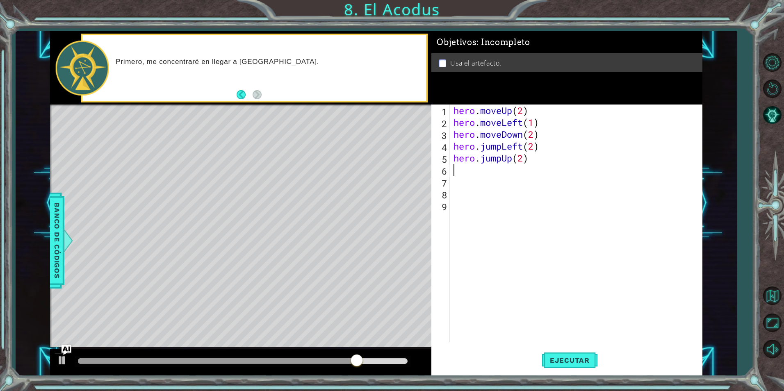
type textarea "hr"
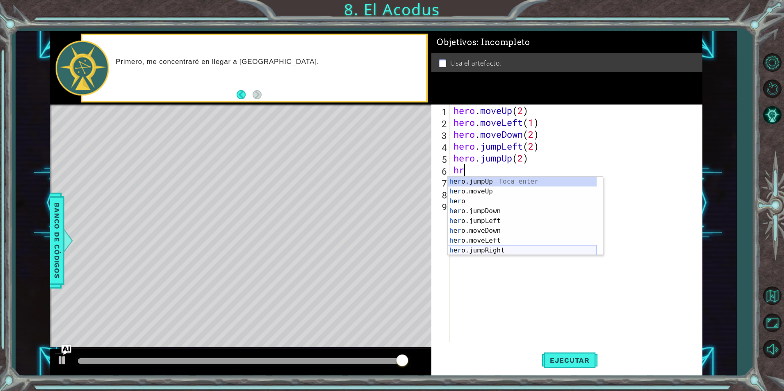
click at [532, 249] on div "h e r o.jumpUp Toca enter h e r o.moveUp Toca enter h e r o Toca enter h e r o.…" at bounding box center [522, 226] width 149 height 98
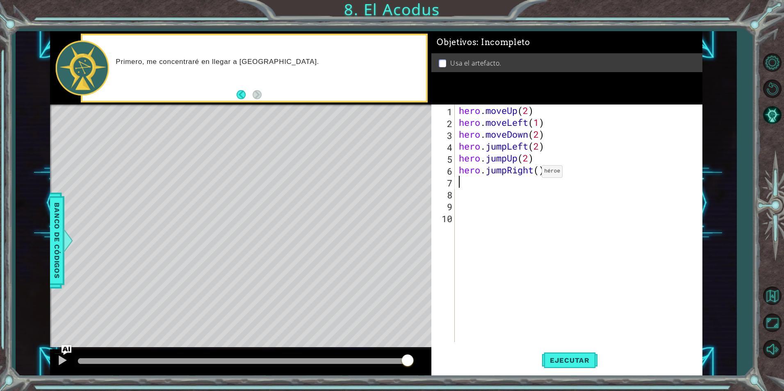
click at [534, 173] on div "hero . moveUp ( 2 ) hero . moveLeft ( 1 ) hero . moveDown ( 2 ) hero . jumpLeft…" at bounding box center [580, 235] width 247 height 261
click at [539, 175] on div "hero . moveUp ( 2 ) hero . moveLeft ( 1 ) hero . moveDown ( 2 ) hero . jumpLeft…" at bounding box center [580, 235] width 247 height 261
type textarea "hero.jumpRight(1)"
click at [554, 172] on div "hero . moveUp ( 2 ) hero . moveLeft ( 1 ) hero . moveDown ( 2 ) hero . jumpLeft…" at bounding box center [580, 235] width 247 height 261
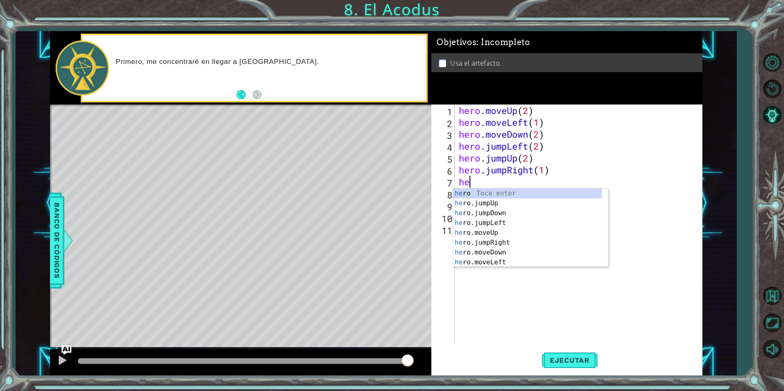
scroll to position [0, 0]
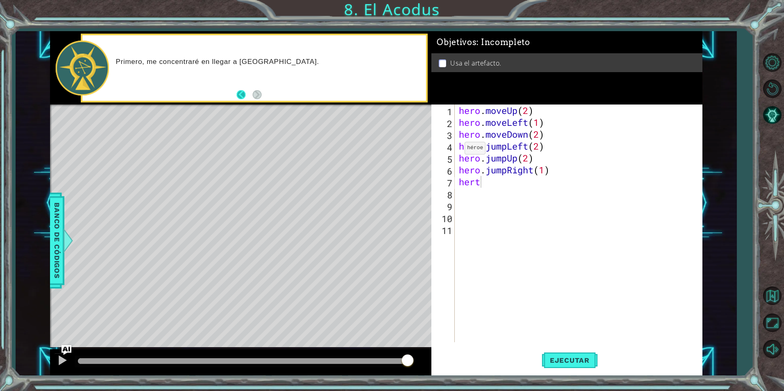
click at [239, 93] on button "Back" at bounding box center [244, 94] width 16 height 9
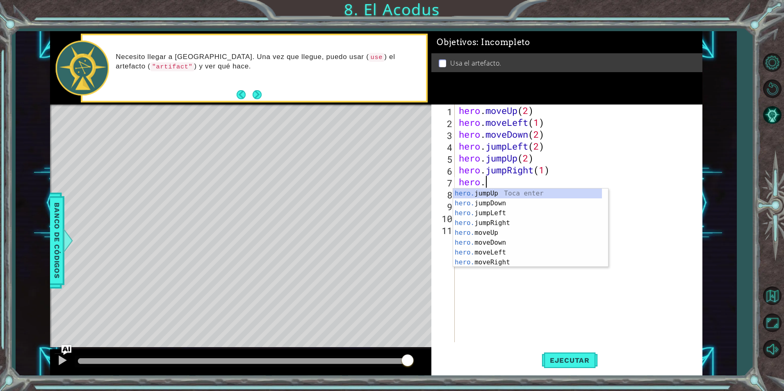
scroll to position [0, 1]
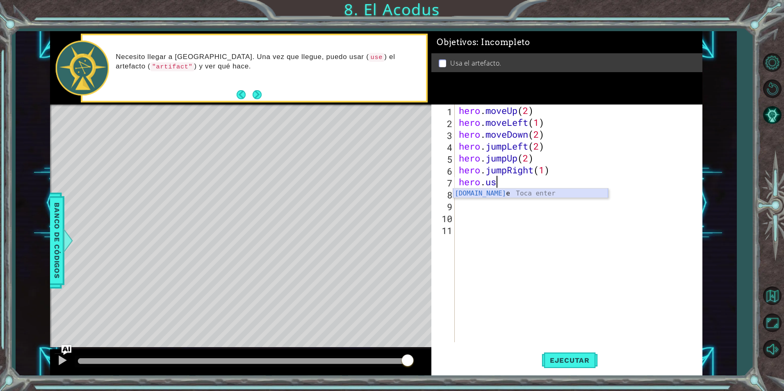
click at [523, 193] on div "[DOMAIN_NAME] e Toca enter" at bounding box center [530, 204] width 155 height 30
click at [567, 353] on button "Ejecutar" at bounding box center [569, 360] width 56 height 27
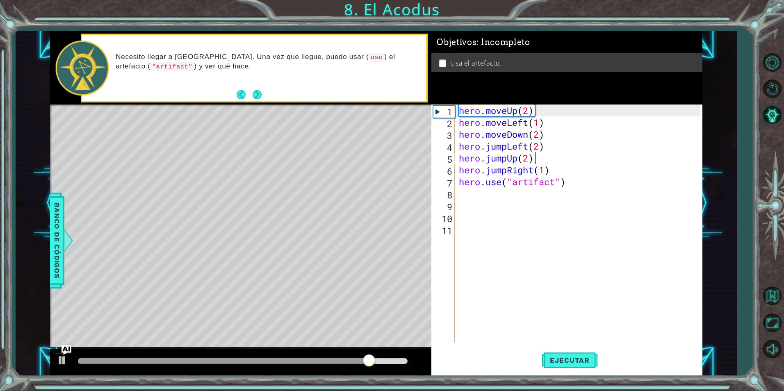
click at [537, 162] on div "hero . moveUp ( 2 ) hero . moveLeft ( 1 ) hero . moveDown ( 2 ) hero . jumpLeft…" at bounding box center [580, 235] width 247 height 261
click at [526, 176] on div "hero . moveUp ( 2 ) hero . moveLeft ( 1 ) hero . moveDown ( 2 ) hero . jumpLeft…" at bounding box center [580, 235] width 247 height 261
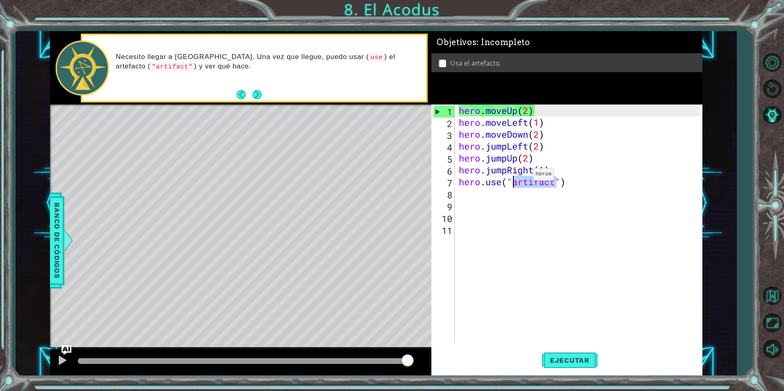
click at [526, 176] on div "hero . moveUp ( 2 ) hero . moveLeft ( 1 ) hero . moveDown ( 2 ) hero . jumpLeft…" at bounding box center [580, 235] width 247 height 261
drag, startPoint x: 566, startPoint y: 353, endPoint x: 560, endPoint y: 356, distance: 6.6
click at [560, 356] on button "Ejecutar" at bounding box center [569, 360] width 56 height 27
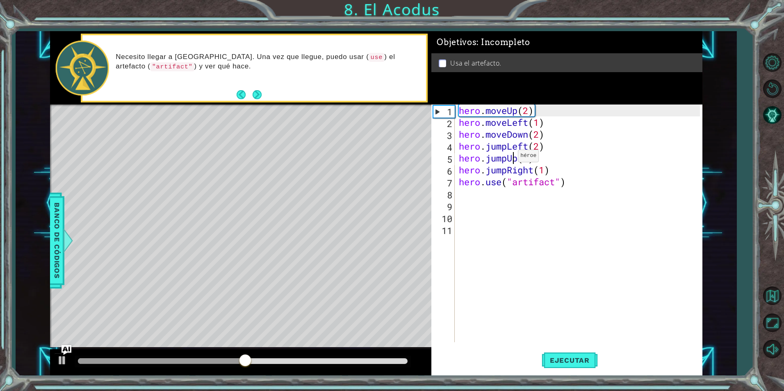
click at [511, 158] on div "hero . moveUp ( 2 ) hero . moveLeft ( 1 ) hero . moveDown ( 2 ) hero . jumpLeft…" at bounding box center [580, 235] width 247 height 261
click at [507, 157] on div "hero . moveUp ( 2 ) hero . moveLeft ( 1 ) hero . moveDown ( 2 ) hero . jumpLeft…" at bounding box center [580, 235] width 247 height 261
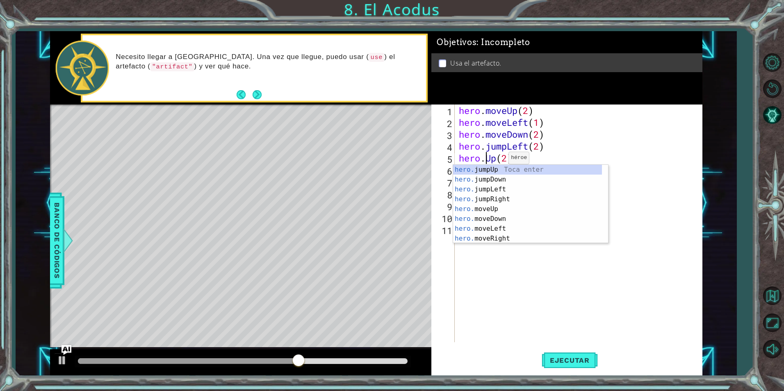
scroll to position [0, 2]
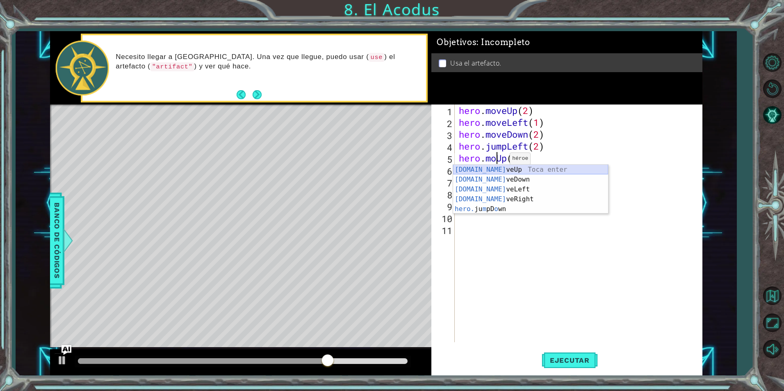
click at [523, 172] on div "[DOMAIN_NAME] veUp Toca enter [DOMAIN_NAME] veDown Toca enter [DOMAIN_NAME] veL…" at bounding box center [530, 199] width 155 height 69
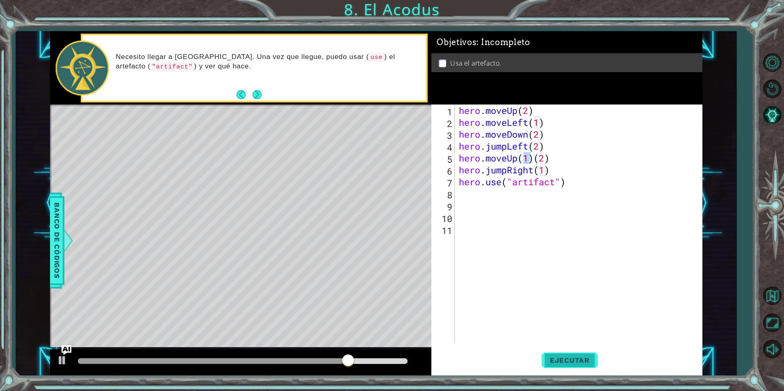
click at [568, 364] on span "Ejecutar" at bounding box center [569, 360] width 56 height 8
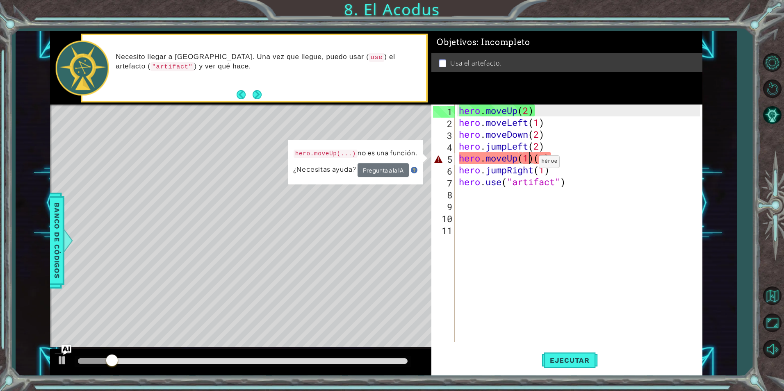
click at [532, 164] on div "hero . moveUp ( 2 ) hero . moveLeft ( 1 ) hero . moveDown ( 2 ) hero . jumpLeft…" at bounding box center [580, 235] width 247 height 261
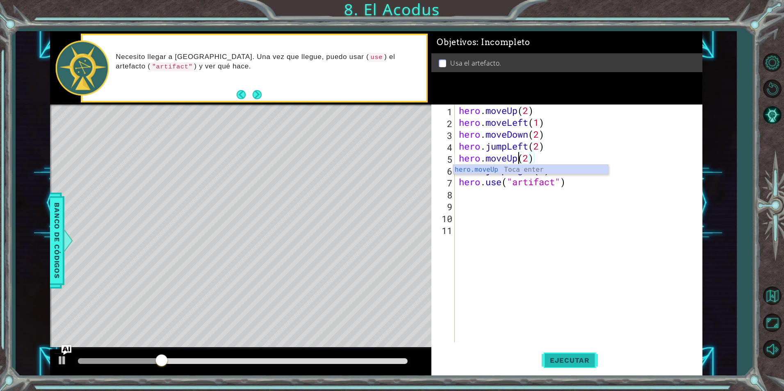
click at [562, 358] on span "Ejecutar" at bounding box center [569, 360] width 56 height 8
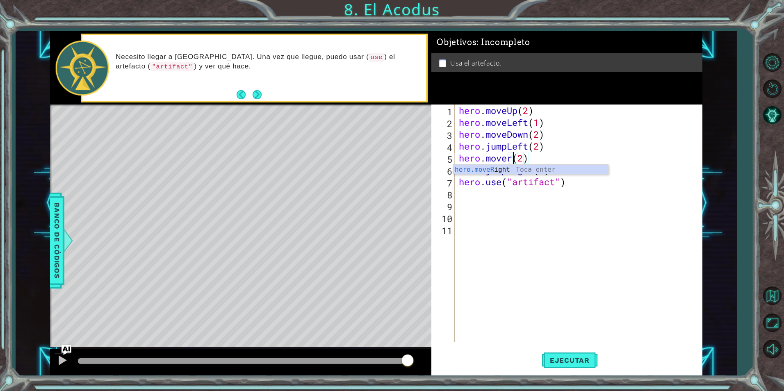
scroll to position [0, 3]
click at [492, 171] on div "hero.moveR ight Toca enter" at bounding box center [530, 180] width 155 height 30
click at [548, 158] on div "hero . moveUp ( 2 ) hero . moveLeft ( 1 ) hero . moveDown ( 2 ) hero . jumpLeft…" at bounding box center [580, 235] width 247 height 261
click at [582, 154] on div "hero . moveUp ( 2 ) hero . moveLeft ( 1 ) hero . moveDown ( 2 ) hero . jumpLeft…" at bounding box center [580, 235] width 247 height 261
click at [584, 167] on div "hero . moveUp ( 2 ) hero . moveLeft ( 1 ) hero . moveDown ( 2 ) hero . jumpLeft…" at bounding box center [580, 235] width 247 height 261
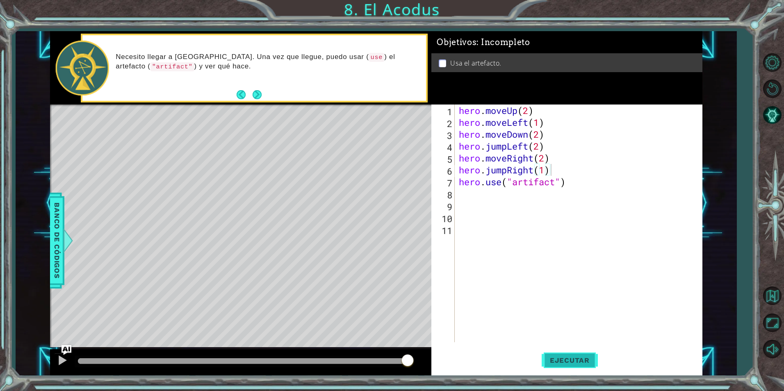
click at [555, 359] on span "Ejecutar" at bounding box center [569, 360] width 56 height 8
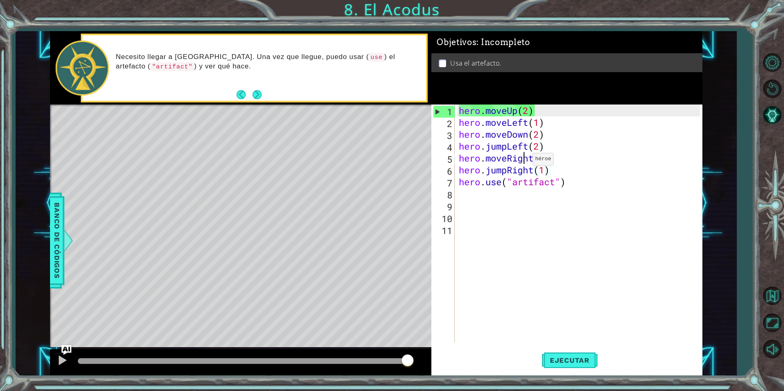
click at [525, 161] on div "hero . moveUp ( 2 ) hero . moveLeft ( 1 ) hero . moveDown ( 2 ) hero . jumpLeft…" at bounding box center [580, 235] width 247 height 261
click at [525, 161] on div "hero . moveUp ( 2 ) hero . moveLeft ( 1 ) hero . moveDown ( 2 ) hero . jumpLeft…" at bounding box center [578, 224] width 243 height 238
click at [533, 160] on div "hero . moveUp ( 2 ) hero . moveLeft ( 1 ) hero . moveDown ( 2 ) hero . jumpLeft…" at bounding box center [580, 235] width 247 height 261
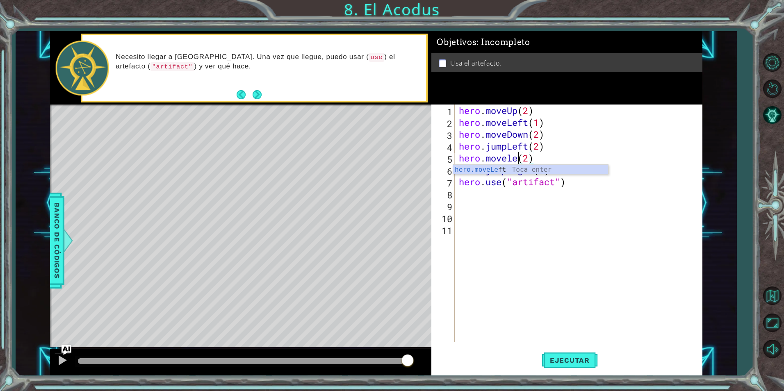
scroll to position [0, 3]
type textarea "hero.moveleft(2)"
click at [563, 358] on span "Ejecutar" at bounding box center [569, 360] width 56 height 8
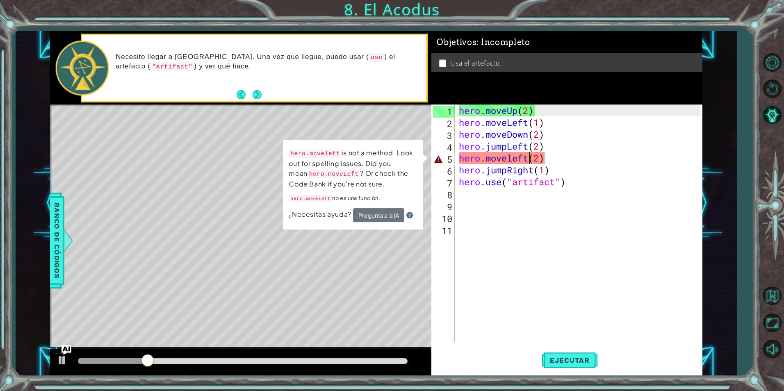
click at [527, 243] on div "hero . moveUp ( 2 ) hero . moveLeft ( 1 ) hero . moveDown ( 2 ) hero . jumpLeft…" at bounding box center [580, 235] width 247 height 261
click at [562, 162] on div "hero . moveUp ( 2 ) hero . moveLeft ( 1 ) hero . moveDown ( 2 ) hero . jumpLeft…" at bounding box center [580, 235] width 247 height 261
type textarea "hero.moveleft(2)"
click at [512, 158] on div "hero . moveUp ( 2 ) hero . moveLeft ( 1 ) hero . moveDown ( 2 ) hero . jumpLeft…" at bounding box center [580, 235] width 247 height 261
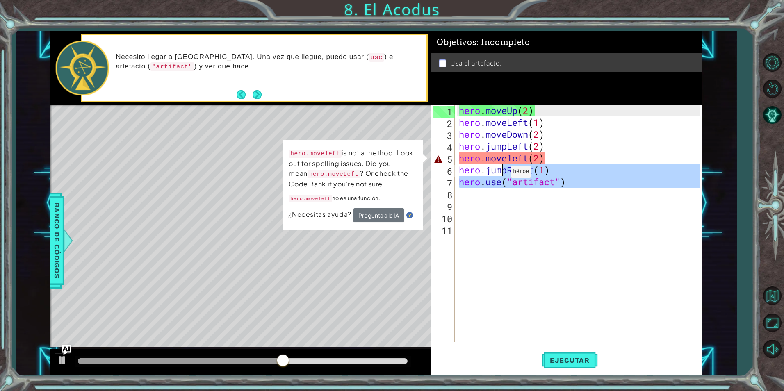
drag, startPoint x: 583, startPoint y: 193, endPoint x: 512, endPoint y: 196, distance: 71.0
click at [509, 193] on div "hero . moveUp ( 2 ) hero . moveLeft ( 1 ) hero . moveDown ( 2 ) hero . jumpLeft…" at bounding box center [580, 235] width 247 height 261
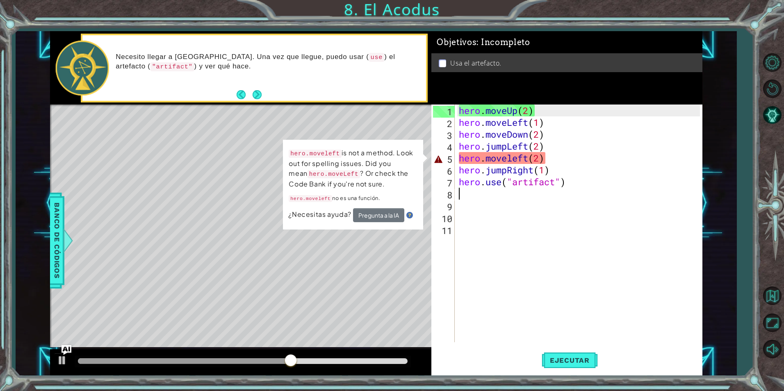
click at [528, 234] on div "hero . moveUp ( 2 ) hero . moveLeft ( 1 ) hero . moveDown ( 2 ) hero . jumpLeft…" at bounding box center [580, 235] width 247 height 261
click at [579, 356] on span "Ejecutar" at bounding box center [569, 360] width 56 height 8
click at [518, 163] on div "hero . moveUp ( 2 ) hero . moveLeft ( 1 ) hero . moveDown ( 2 ) hero . jumpLeft…" at bounding box center [580, 235] width 247 height 261
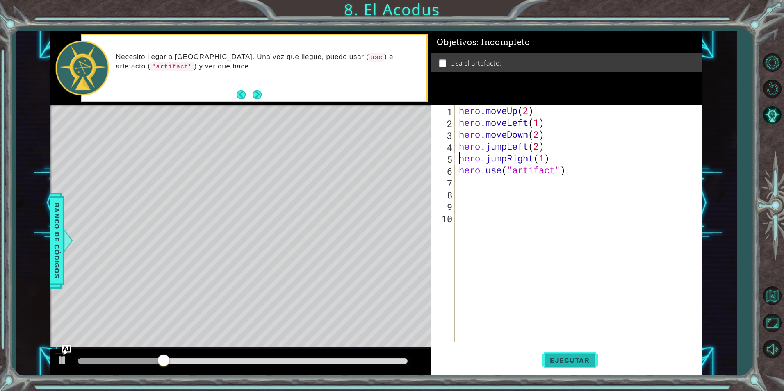
click at [557, 357] on span "Ejecutar" at bounding box center [569, 360] width 56 height 8
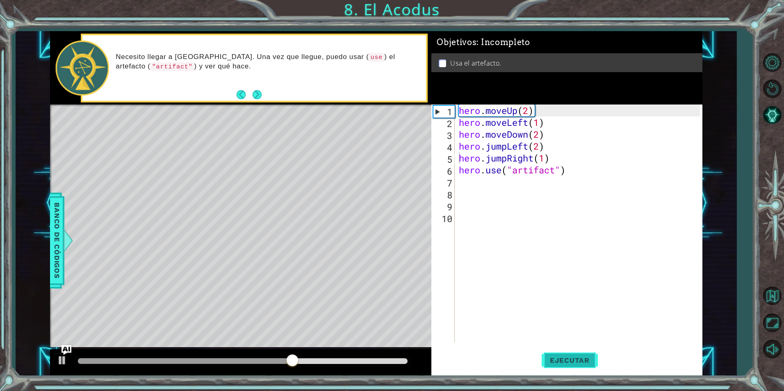
click at [557, 354] on button "Ejecutar" at bounding box center [569, 360] width 56 height 27
click at [525, 148] on div "hero . moveUp ( 2 ) hero . moveLeft ( 1 ) hero . moveDown ( 2 ) hero . jumpLeft…" at bounding box center [580, 235] width 247 height 261
type textarea "hero.jumpLeft(2) hero.jumpRight(1)"
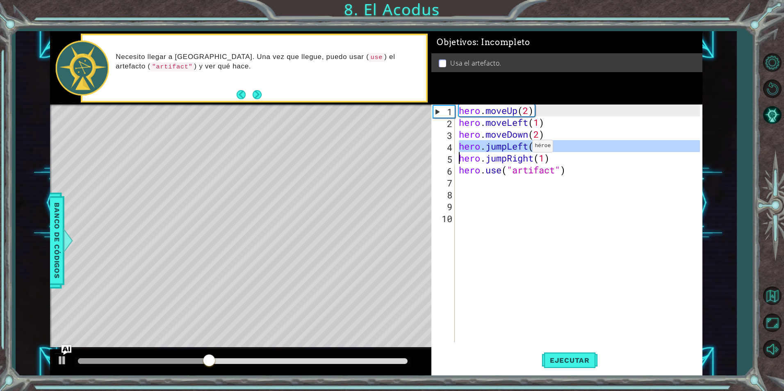
click at [525, 148] on div "hero . moveUp ( 2 ) hero . moveLeft ( 1 ) hero . moveDown ( 2 ) hero . jumpLeft…" at bounding box center [580, 235] width 247 height 261
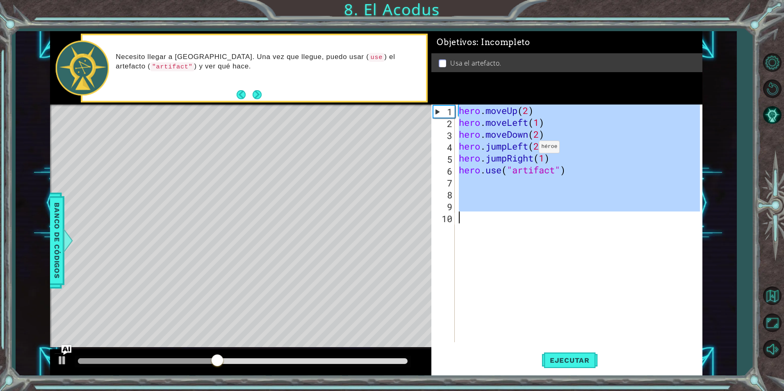
click at [533, 148] on div "hero . moveUp ( 2 ) hero . moveLeft ( 1 ) hero . moveDown ( 2 ) hero . jumpLeft…" at bounding box center [578, 224] width 243 height 238
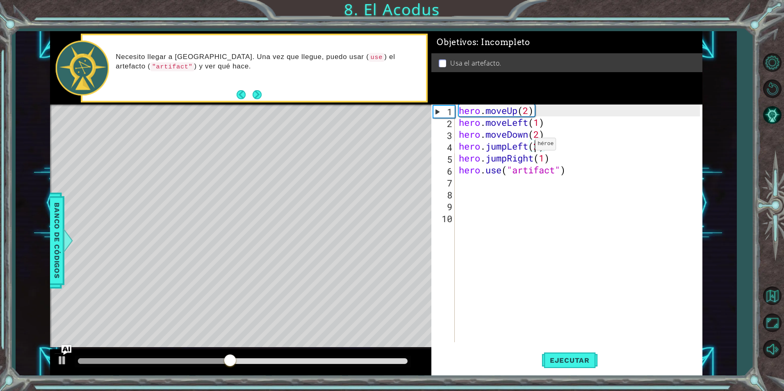
click at [528, 146] on div "hero . moveUp ( 2 ) hero . moveLeft ( 1 ) hero . moveDown ( 2 ) hero . jumpLeft…" at bounding box center [580, 235] width 247 height 261
click at [537, 156] on div "hero . moveUp ( 2 ) hero . moveLeft ( 1 ) hero . moveDown ( 2 ) hero . jumpLeft…" at bounding box center [580, 235] width 247 height 261
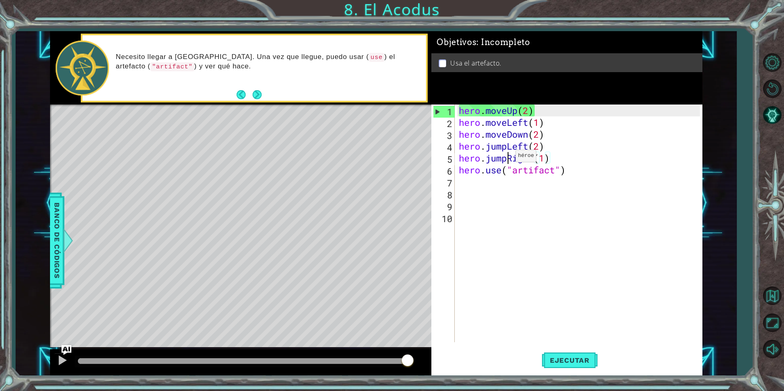
click at [508, 158] on div "hero . moveUp ( 2 ) hero . moveLeft ( 1 ) hero . moveDown ( 2 ) hero . jumpLeft…" at bounding box center [580, 235] width 247 height 261
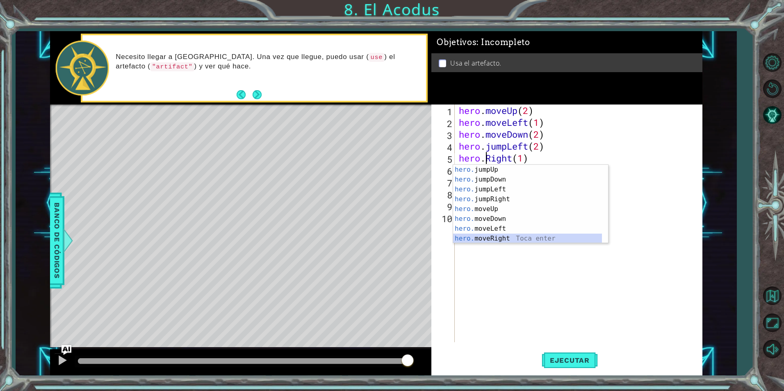
click at [532, 239] on div "hero. jumpUp Toca enter hero. jumpDown Toca enter hero. jumpLeft Toca enter her…" at bounding box center [527, 214] width 149 height 98
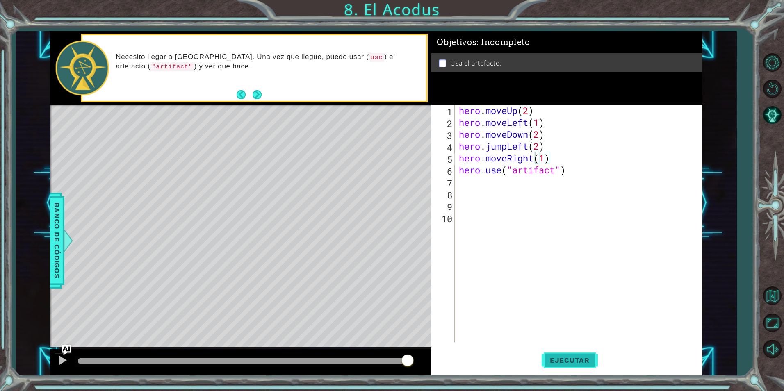
click at [576, 362] on span "Ejecutar" at bounding box center [569, 360] width 56 height 8
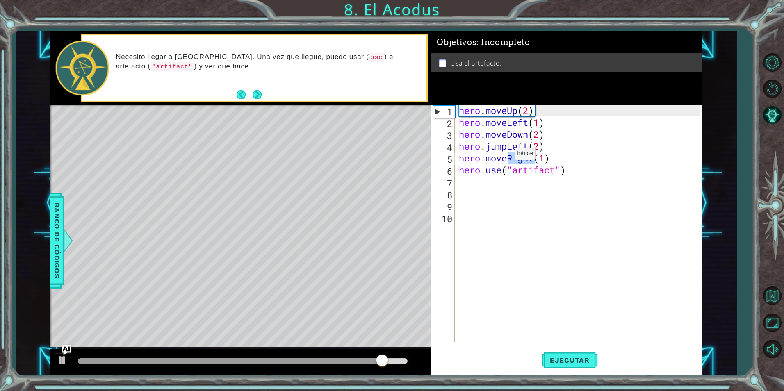
drag, startPoint x: 534, startPoint y: 159, endPoint x: 507, endPoint y: 156, distance: 27.2
click at [507, 156] on div "hero . moveUp ( 2 ) hero . moveLeft ( 1 ) hero . moveDown ( 2 ) hero . jumpLeft…" at bounding box center [580, 235] width 247 height 261
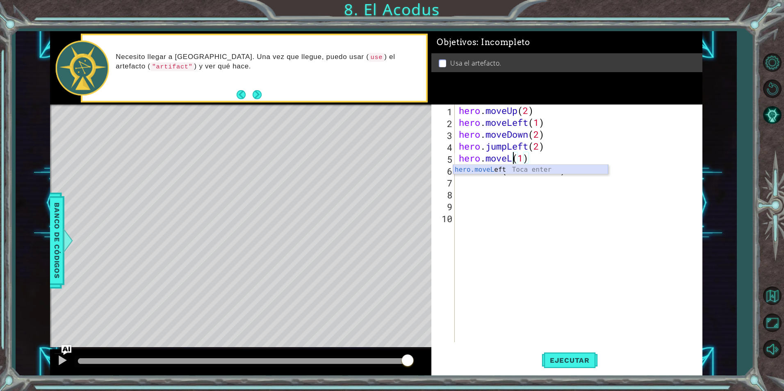
click at [568, 174] on div "hero.moveL eft Toca enter" at bounding box center [530, 180] width 155 height 30
click at [563, 362] on span "Ejecutar" at bounding box center [569, 360] width 56 height 8
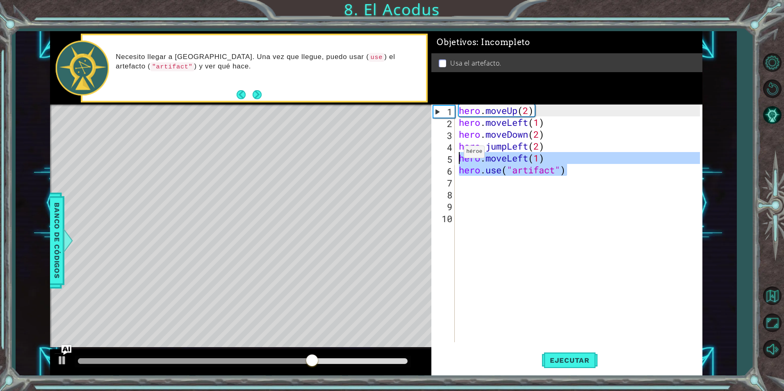
drag, startPoint x: 592, startPoint y: 174, endPoint x: 449, endPoint y: 154, distance: 144.9
click at [449, 154] on div "hero.moveLeft(1) 1 2 3 4 5 6 7 8 9 10 hero . moveUp ( 2 ) hero . moveLeft ( 1 )…" at bounding box center [565, 224] width 268 height 238
type textarea "hero.moveLeft(1) hero.use("artifact")"
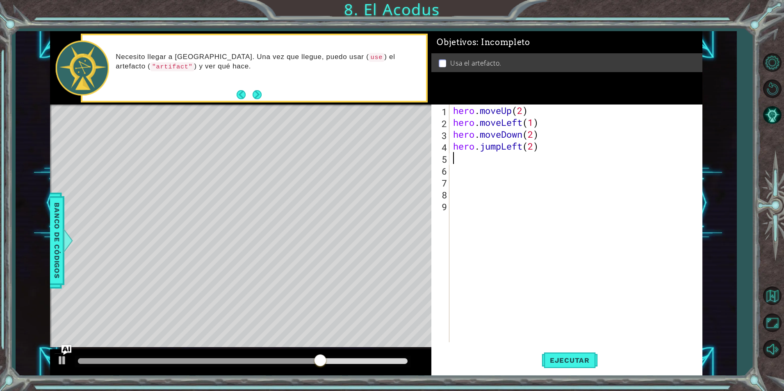
scroll to position [0, 0]
click at [586, 359] on span "Ejecutar" at bounding box center [569, 360] width 56 height 8
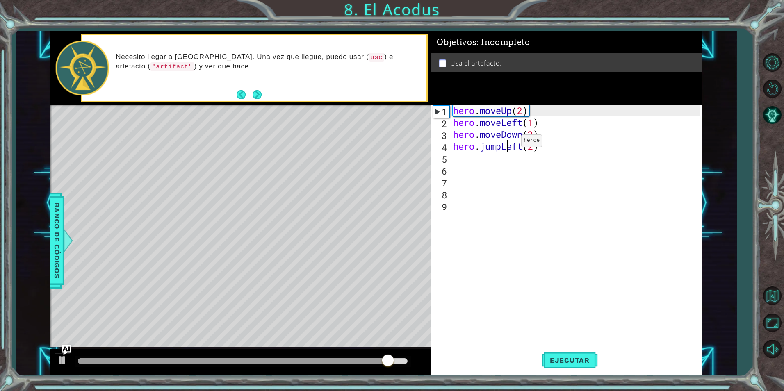
click at [508, 143] on div "hero . moveUp ( 2 ) hero . moveLeft ( 1 ) hero . moveDown ( 2 ) hero . jumpLeft…" at bounding box center [577, 235] width 252 height 261
click at [508, 131] on div "hero . moveUp ( 2 ) hero . moveLeft ( 1 ) hero . moveDown ( 2 ) hero . jumpLeft…" at bounding box center [577, 235] width 252 height 261
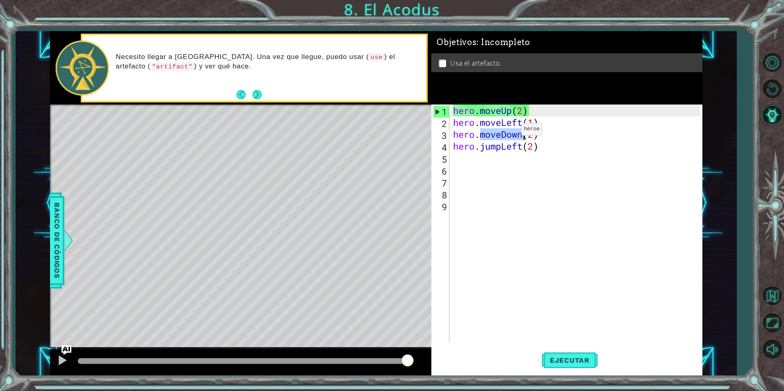
click at [508, 131] on div "hero . moveUp ( 2 ) hero . moveLeft ( 1 ) hero . moveDown ( 2 ) hero . jumpLeft…" at bounding box center [577, 235] width 252 height 261
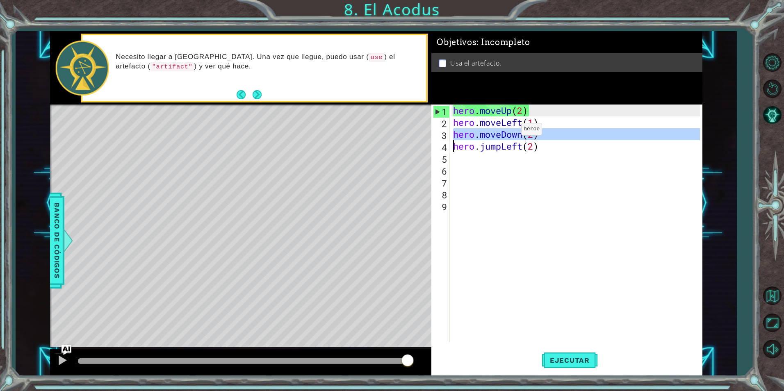
click at [508, 131] on div "hero . moveUp ( 2 ) hero . moveLeft ( 1 ) hero . moveDown ( 2 ) hero . jumpLeft…" at bounding box center [577, 235] width 252 height 261
type textarea "hero.moveDown(2) hero.jumpLeft(2)"
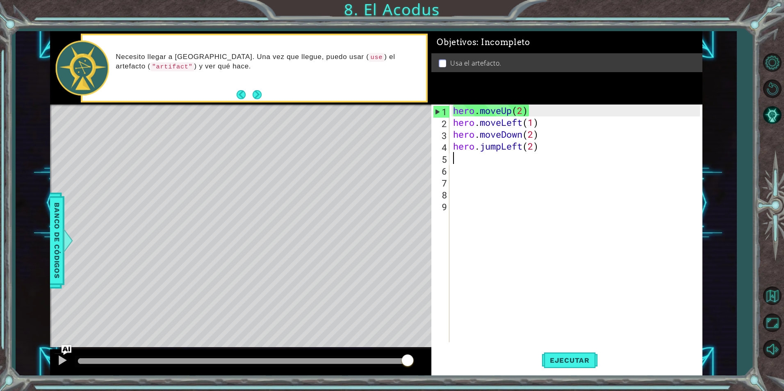
click at [527, 164] on div "hero . moveUp ( 2 ) hero . moveLeft ( 1 ) hero . moveDown ( 2 ) hero . jumpLeft…" at bounding box center [577, 235] width 252 height 261
paste textarea "hero.moveDown(2)"
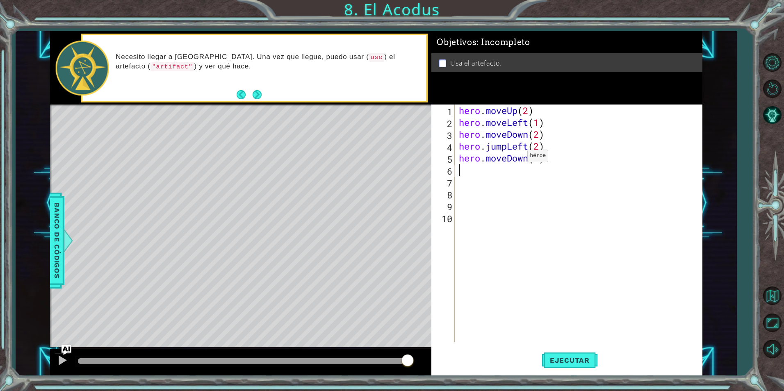
click at [519, 159] on div "hero . moveUp ( 2 ) hero . moveLeft ( 1 ) hero . moveDown ( 2 ) hero . jumpLeft…" at bounding box center [580, 235] width 247 height 261
click at [521, 162] on div "hero . moveUp ( 2 ) hero . moveLeft ( 1 ) hero . moveDown ( 2 ) hero . jumpLeft…" at bounding box center [580, 235] width 247 height 261
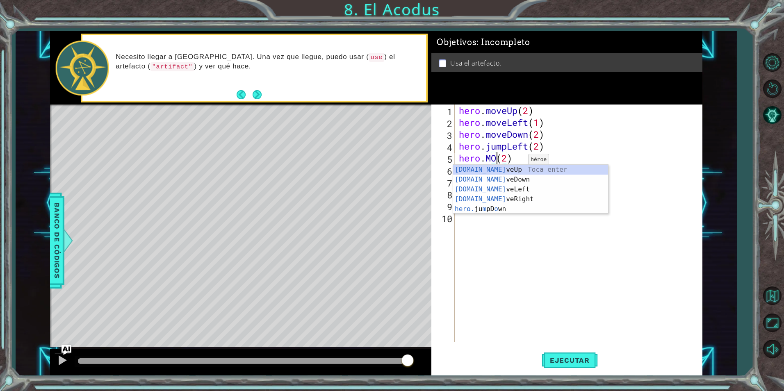
scroll to position [0, 2]
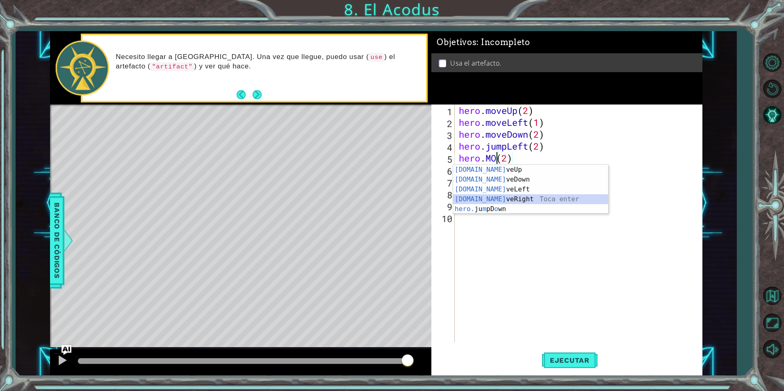
click at [470, 196] on div "[DOMAIN_NAME] veUp Toca enter [DOMAIN_NAME] veDown Toca enter [DOMAIN_NAME] veL…" at bounding box center [530, 199] width 155 height 69
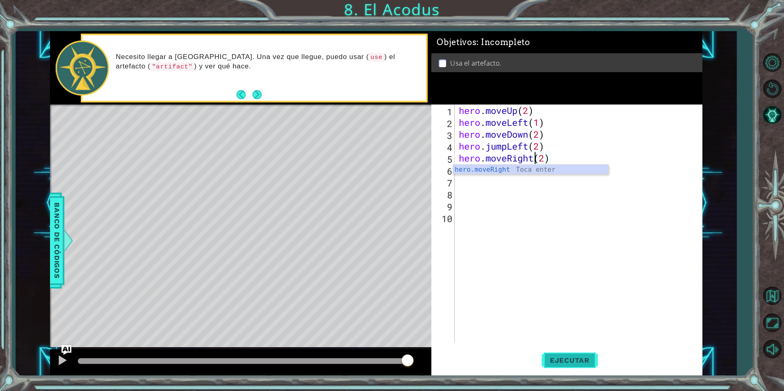
click at [574, 353] on button "Ejecutar" at bounding box center [569, 360] width 56 height 27
click at [556, 360] on span "Ejecutar" at bounding box center [569, 360] width 56 height 8
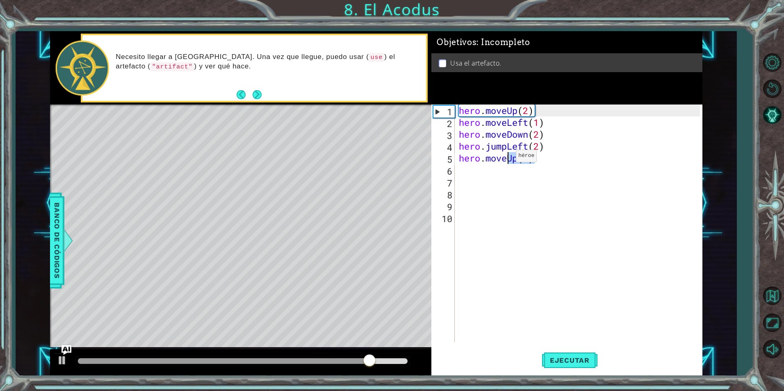
drag, startPoint x: 551, startPoint y: 160, endPoint x: 509, endPoint y: 158, distance: 42.3
click at [509, 158] on div "hero . moveUp ( 2 ) hero . moveLeft ( 1 ) hero . moveDown ( 2 ) hero . jumpLeft…" at bounding box center [580, 235] width 247 height 261
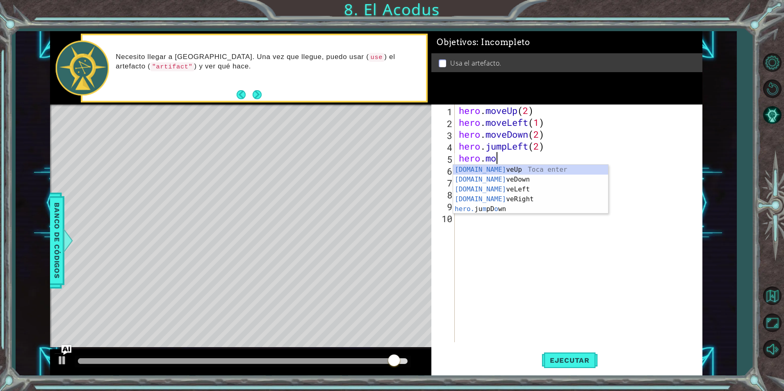
scroll to position [0, 1]
type textarea "h"
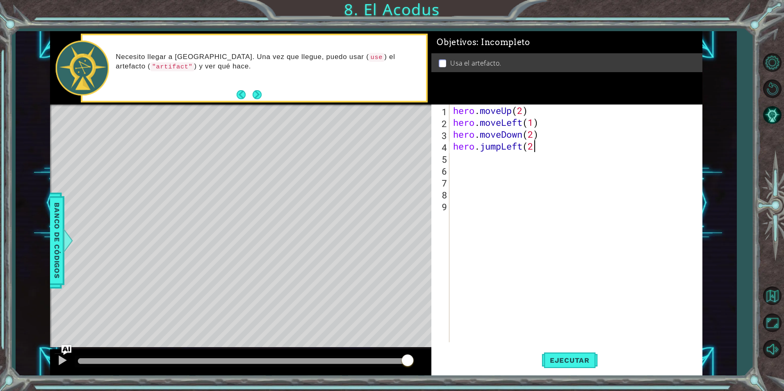
scroll to position [0, 4]
click at [573, 356] on span "Ejecutar" at bounding box center [569, 360] width 56 height 8
type textarea "hero.jumpLeft(1)"
click at [577, 359] on span "Ejecutar" at bounding box center [569, 360] width 56 height 8
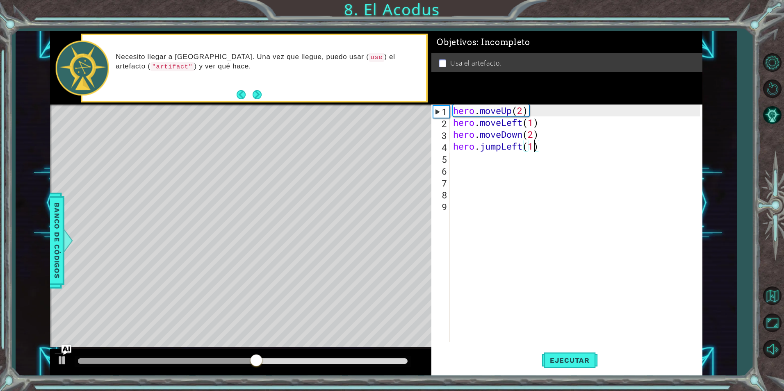
click at [564, 150] on div "hero . moveUp ( 2 ) hero . moveLeft ( 1 ) hero . moveDown ( 2 ) hero . jumpLeft…" at bounding box center [577, 235] width 252 height 261
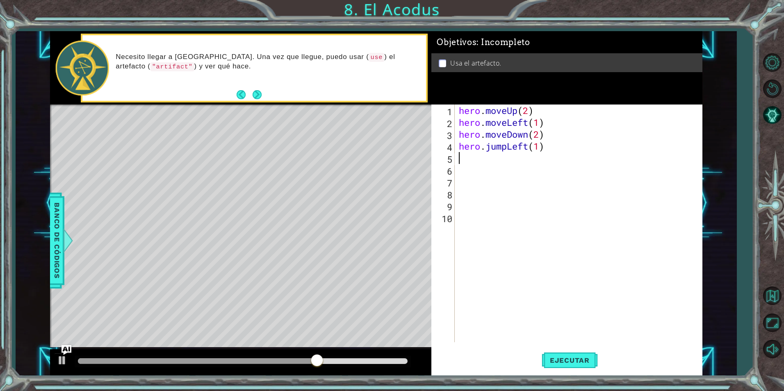
click at [557, 136] on div "hero . moveUp ( 2 ) hero . moveLeft ( 1 ) hero . moveDown ( 2 ) hero . jumpLeft…" at bounding box center [580, 235] width 247 height 261
click at [557, 136] on div "hero . moveUp ( 2 ) hero . moveLeft ( 1 ) hero . moveDown ( 2 ) hero . jumpLeft…" at bounding box center [578, 224] width 243 height 238
click at [557, 136] on div "hero . moveUp ( 2 ) hero . moveLeft ( 1 ) hero . moveDown ( 2 ) hero . jumpLeft…" at bounding box center [580, 235] width 247 height 261
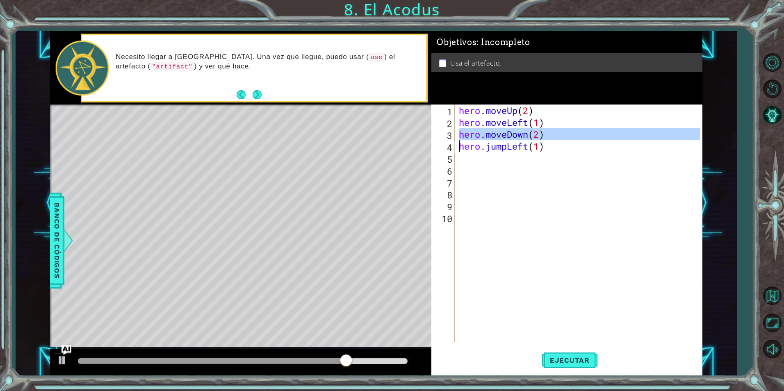
click at [557, 136] on div "hero . moveUp ( 2 ) hero . moveLeft ( 1 ) hero . moveDown ( 2 ) hero . jumpLeft…" at bounding box center [580, 235] width 247 height 261
click at [557, 136] on div "hero . moveUp ( 2 ) hero . moveLeft ( 1 ) hero . moveDown ( 2 ) hero . jumpLeft…" at bounding box center [578, 224] width 243 height 238
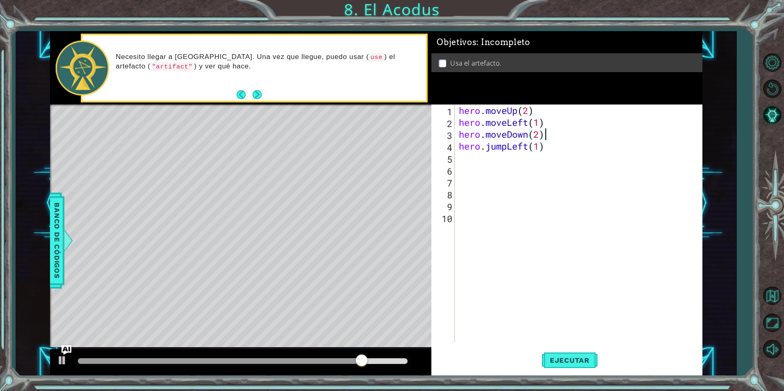
click at [557, 136] on div "hero . moveUp ( 2 ) hero . moveLeft ( 1 ) hero . moveDown ( 2 ) hero . jumpLeft…" at bounding box center [580, 235] width 247 height 261
click at [550, 113] on div "hero . moveUp ( 2 ) hero . moveLeft ( 1 ) hero . moveDown ( 2 ) hero . jumpLeft…" at bounding box center [580, 235] width 247 height 261
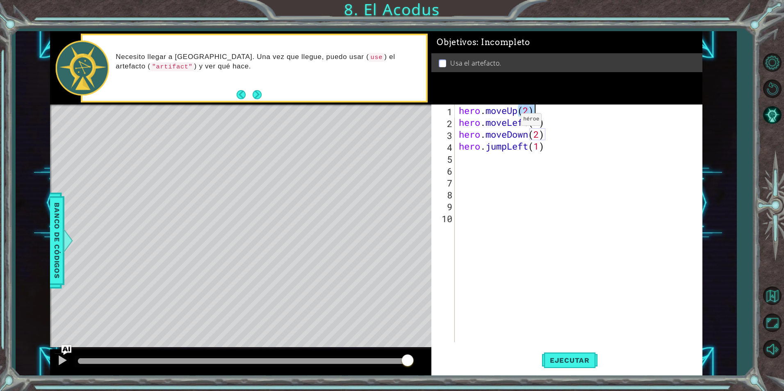
click at [514, 121] on div "hero . moveUp ( 2 ) hero . moveLeft ( 1 ) hero . moveDown ( 2 ) hero . jumpLeft…" at bounding box center [580, 235] width 247 height 261
click at [514, 121] on div "hero . moveUp ( 2 ) hero . moveLeft ( 1 ) hero . moveDown ( 2 ) hero . jumpLeft…" at bounding box center [578, 224] width 243 height 238
click at [514, 121] on div "hero . moveUp ( 2 ) hero . moveLeft ( 1 ) hero . moveDown ( 2 ) hero . jumpLeft…" at bounding box center [580, 235] width 247 height 261
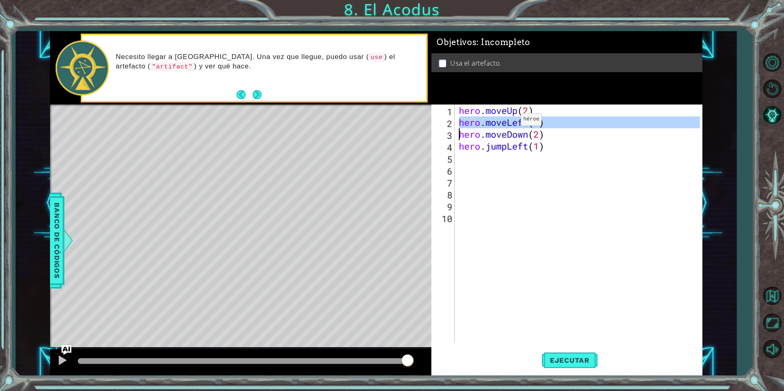
type textarea "hero.moveLeft(1) hero.moveDown(2)"
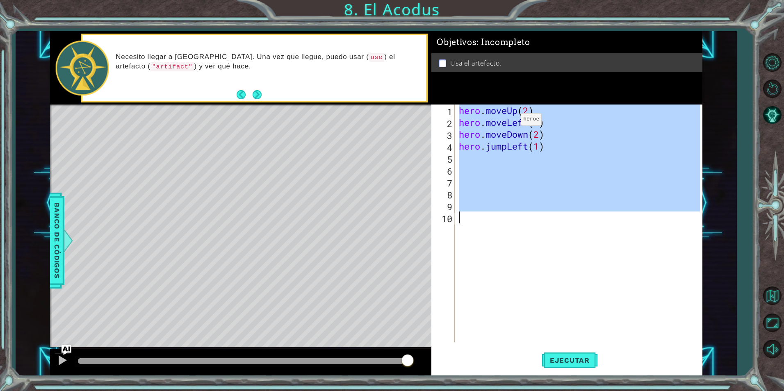
click at [514, 121] on div "hero . moveUp ( 2 ) hero . moveLeft ( 1 ) hero . moveDown ( 2 ) hero . jumpLeft…" at bounding box center [580, 235] width 247 height 261
click at [517, 123] on div "hero . moveUp ( 2 ) hero . moveLeft ( 1 ) hero . moveDown ( 2 ) hero . jumpLeft…" at bounding box center [578, 224] width 243 height 238
type textarea "hero.moveLeft(1)"
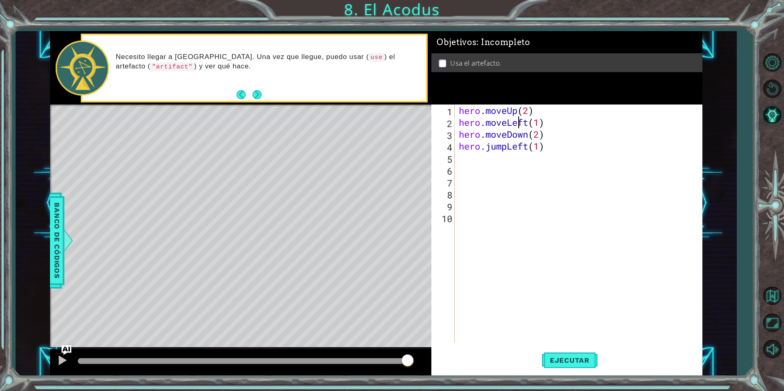
click at [566, 154] on div "hero . moveUp ( 2 ) hero . moveLeft ( 1 ) hero . moveDown ( 2 ) hero . jumpLeft…" at bounding box center [580, 235] width 247 height 261
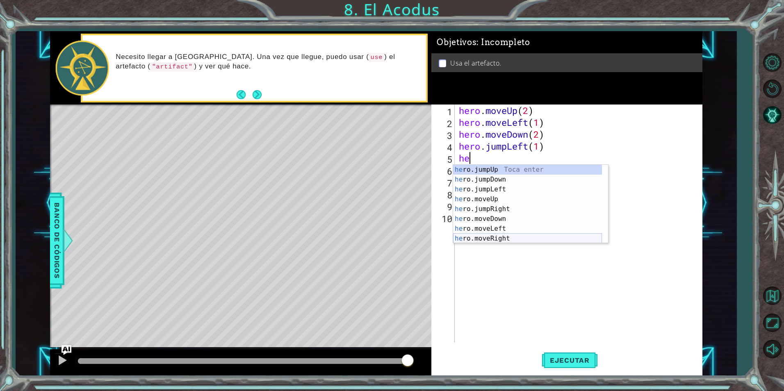
click at [494, 234] on div "he ro.jumpUp Toca enter he ro.jumpDown Toca enter he ro.jumpLeft Toca enter he …" at bounding box center [527, 214] width 149 height 98
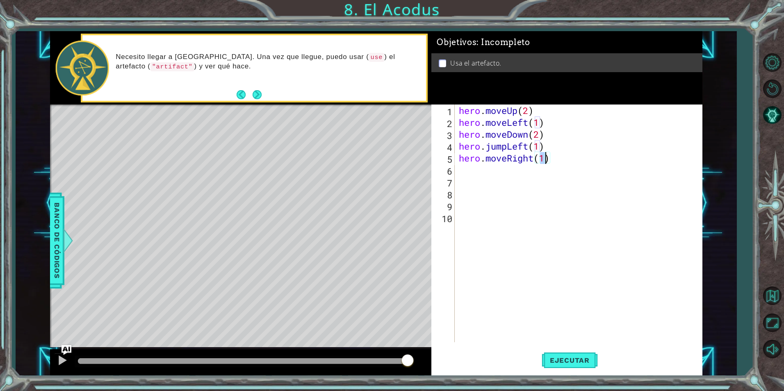
scroll to position [0, 4]
click at [550, 365] on button "Ejecutar" at bounding box center [569, 360] width 56 height 27
click at [529, 155] on div "hero . moveUp ( 2 ) hero . moveLeft ( 1 ) hero . moveDown ( 2 ) hero . jumpLeft…" at bounding box center [580, 235] width 247 height 261
click at [533, 156] on div "hero . moveUp ( 2 ) hero . moveLeft ( 1 ) hero . moveDown ( 2 ) hero . jumpLeft…" at bounding box center [580, 235] width 247 height 261
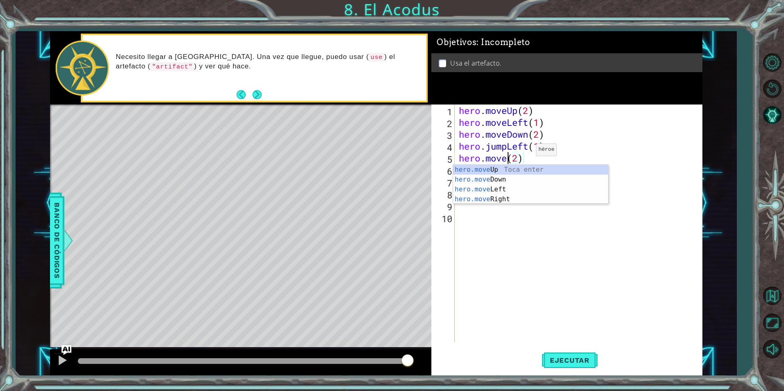
scroll to position [0, 2]
click at [514, 170] on div "hero.move Up Toca enter hero.move Down Toca enter hero.move Left Toca enter her…" at bounding box center [530, 194] width 155 height 59
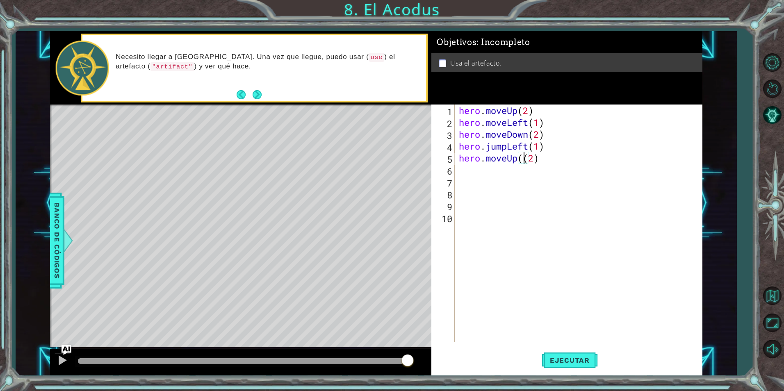
type textarea "hero.moveUp(2)"
click at [570, 357] on span "Ejecutar" at bounding box center [569, 360] width 56 height 8
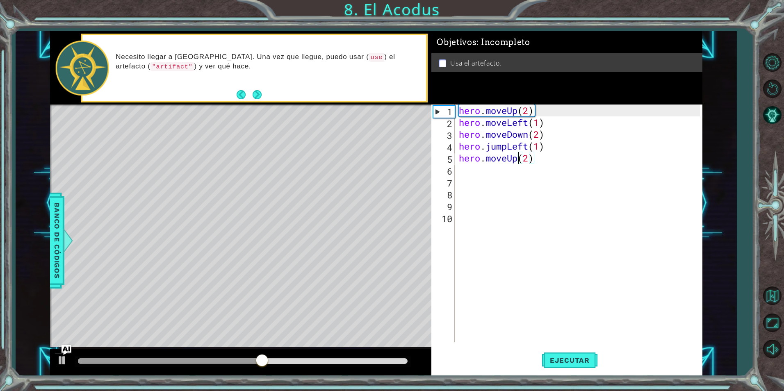
click at [559, 167] on div "hero . moveUp ( 2 ) hero . moveLeft ( 1 ) hero . moveDown ( 2 ) hero . jumpLeft…" at bounding box center [580, 235] width 247 height 261
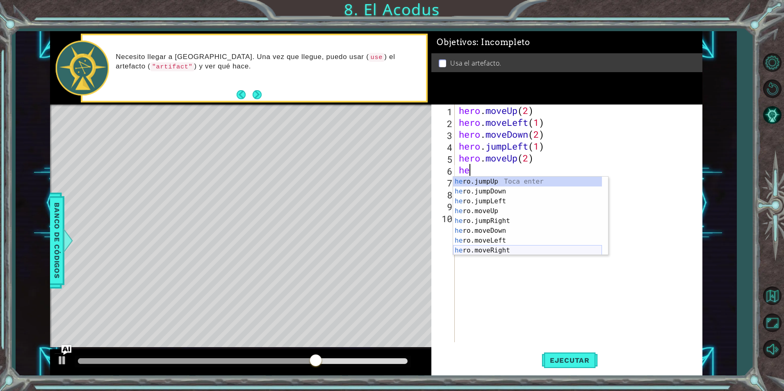
click at [525, 250] on div "he ro.jumpUp Toca enter he ro.jumpDown Toca enter he ro.jumpLeft Toca enter he …" at bounding box center [527, 226] width 149 height 98
type textarea "hero.moveRight(1)"
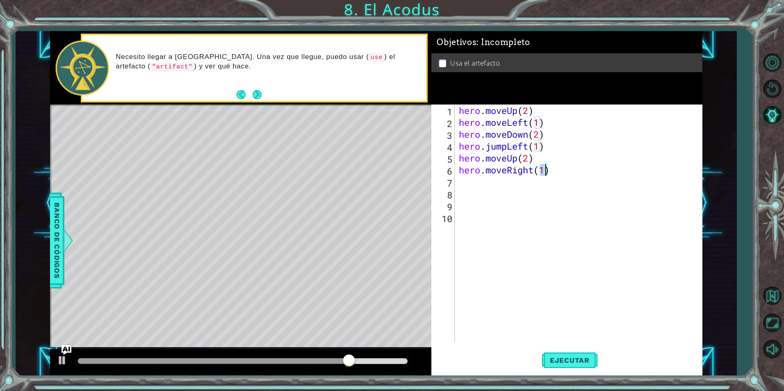
click at [557, 184] on div "hero . moveUp ( 2 ) hero . moveLeft ( 1 ) hero . moveDown ( 2 ) hero . jumpLeft…" at bounding box center [580, 235] width 247 height 261
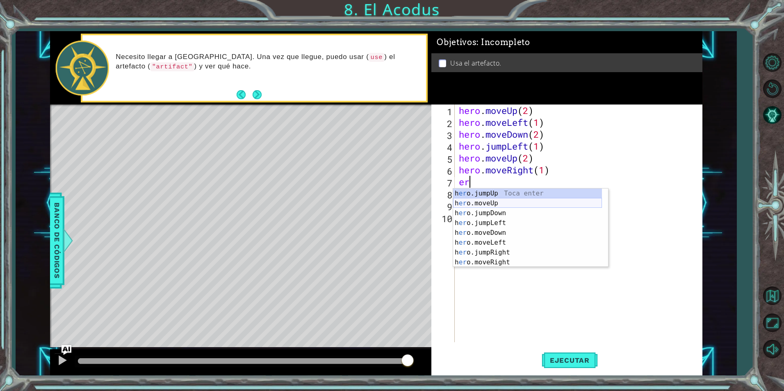
type textarea "e"
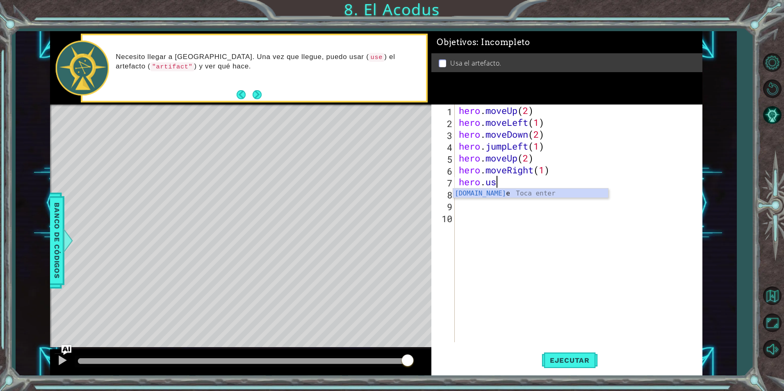
scroll to position [0, 2]
click at [530, 191] on div "hero.use Toca enter" at bounding box center [530, 204] width 155 height 30
type textarea "hero.use("artifact")"
click at [580, 355] on button "Ejecutar" at bounding box center [569, 360] width 56 height 27
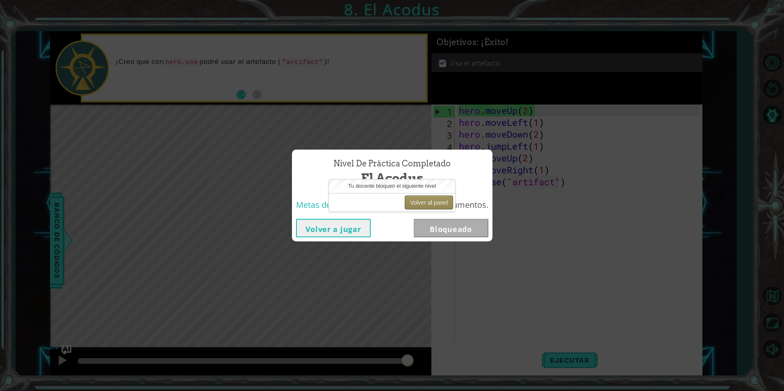
click at [434, 202] on button "Volver al panel" at bounding box center [429, 203] width 48 height 14
click at [443, 201] on button "Volver al panel" at bounding box center [429, 203] width 48 height 14
